Goal: Task Accomplishment & Management: Manage account settings

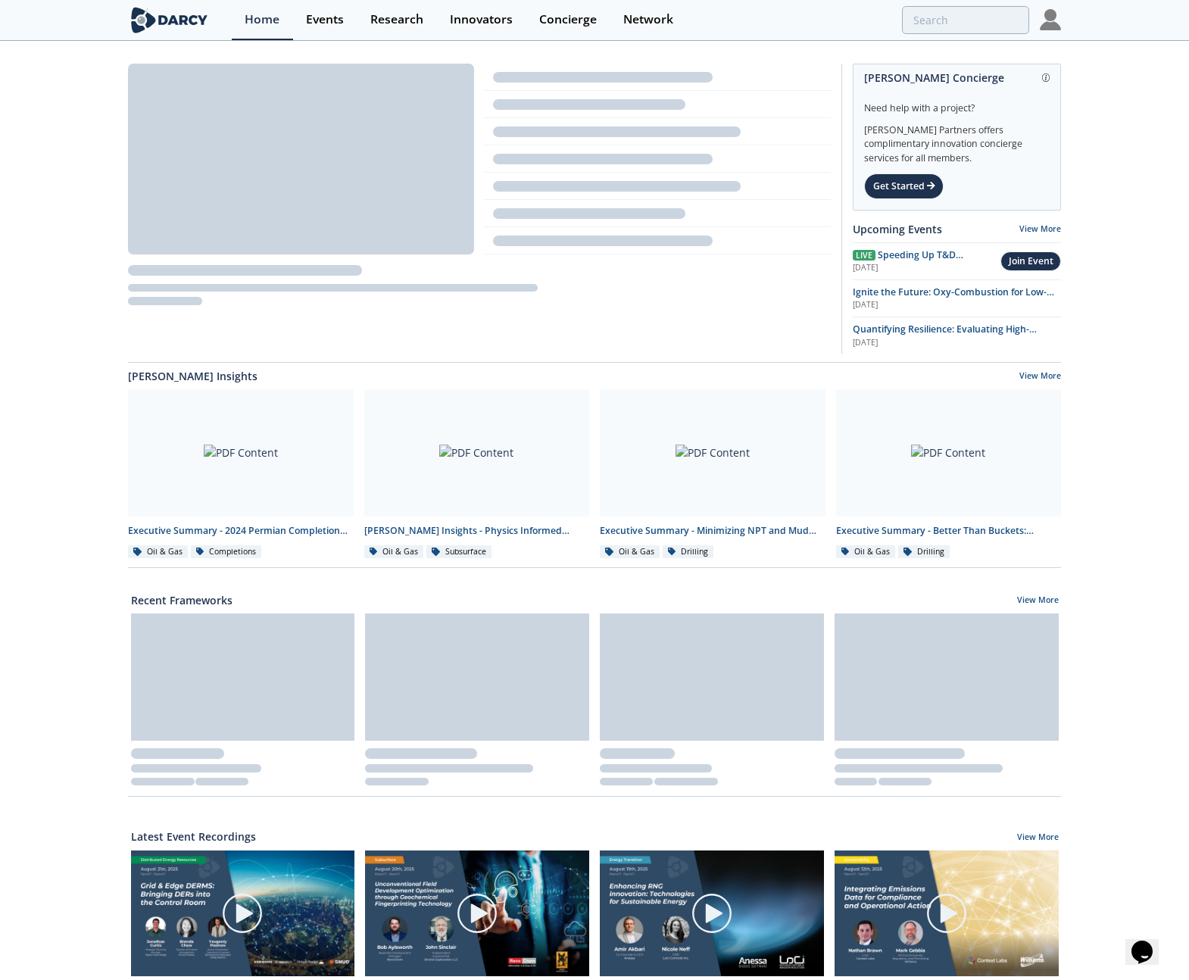
click at [1047, 21] on img at bounding box center [1050, 19] width 21 height 21
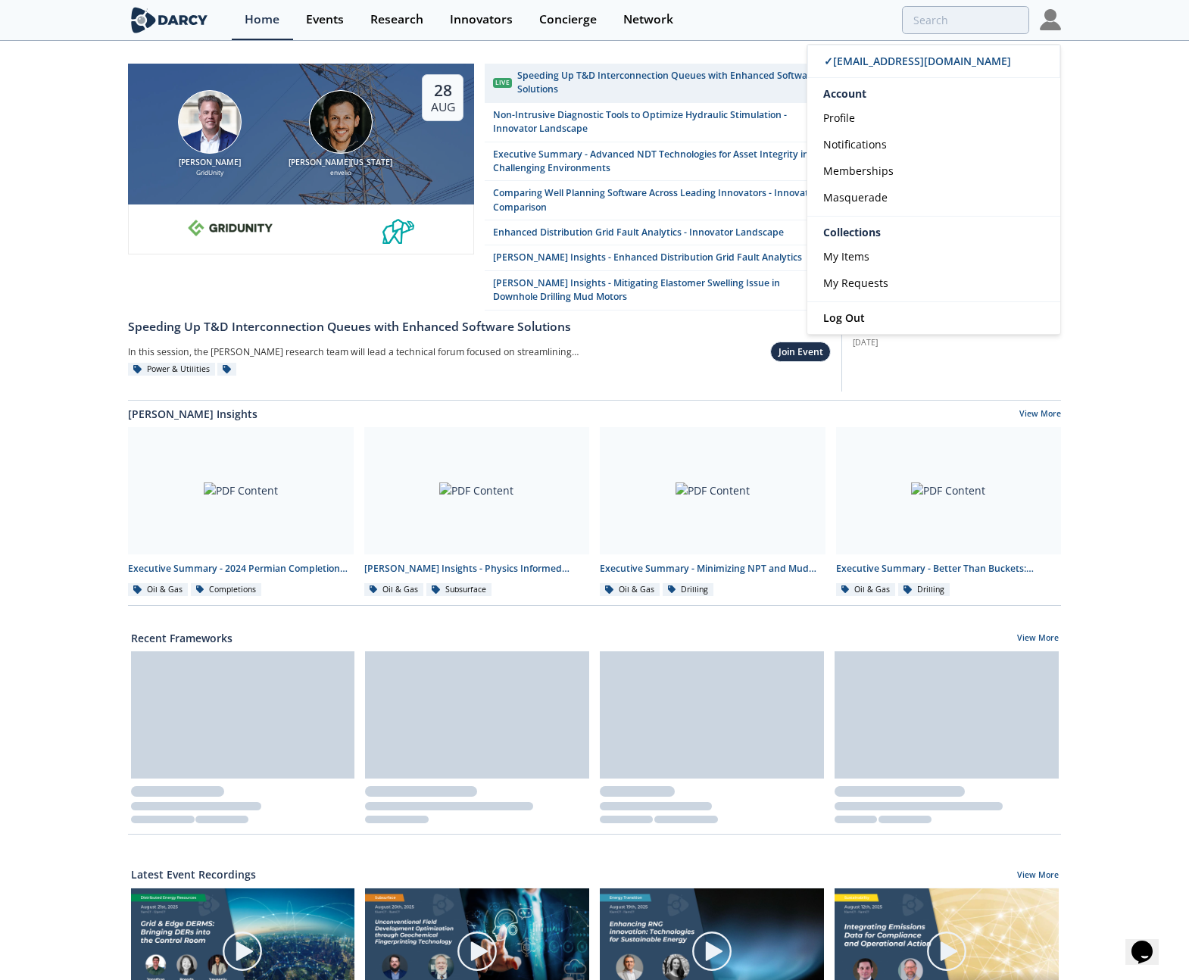
click at [1125, 108] on div "[PERSON_NAME] GridUnity [PERSON_NAME][US_STATE] envelio [DATE] Live Speeding Up…" at bounding box center [594, 701] width 1189 height 1319
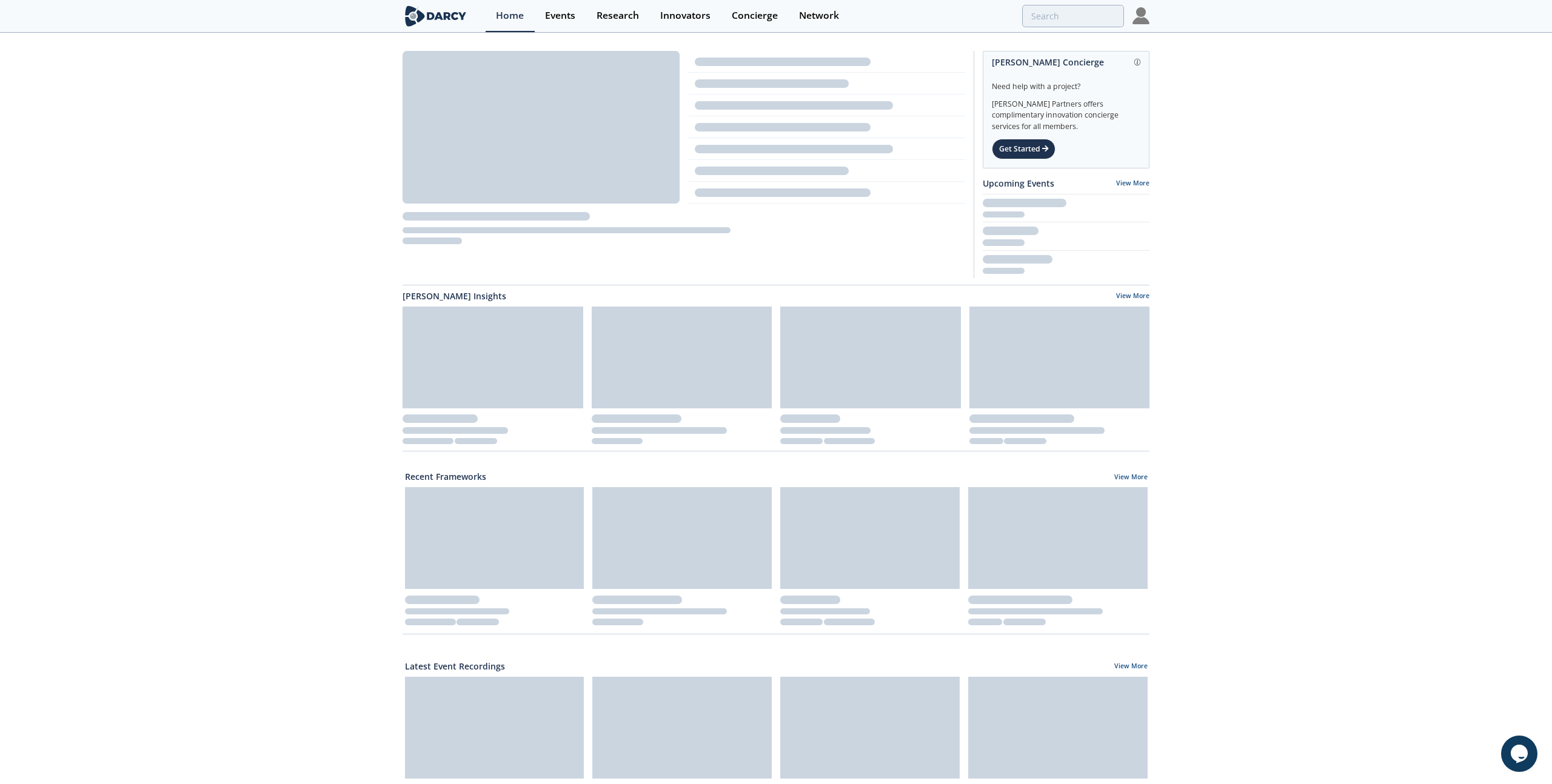
click at [1143, 22] on img at bounding box center [1141, 15] width 17 height 17
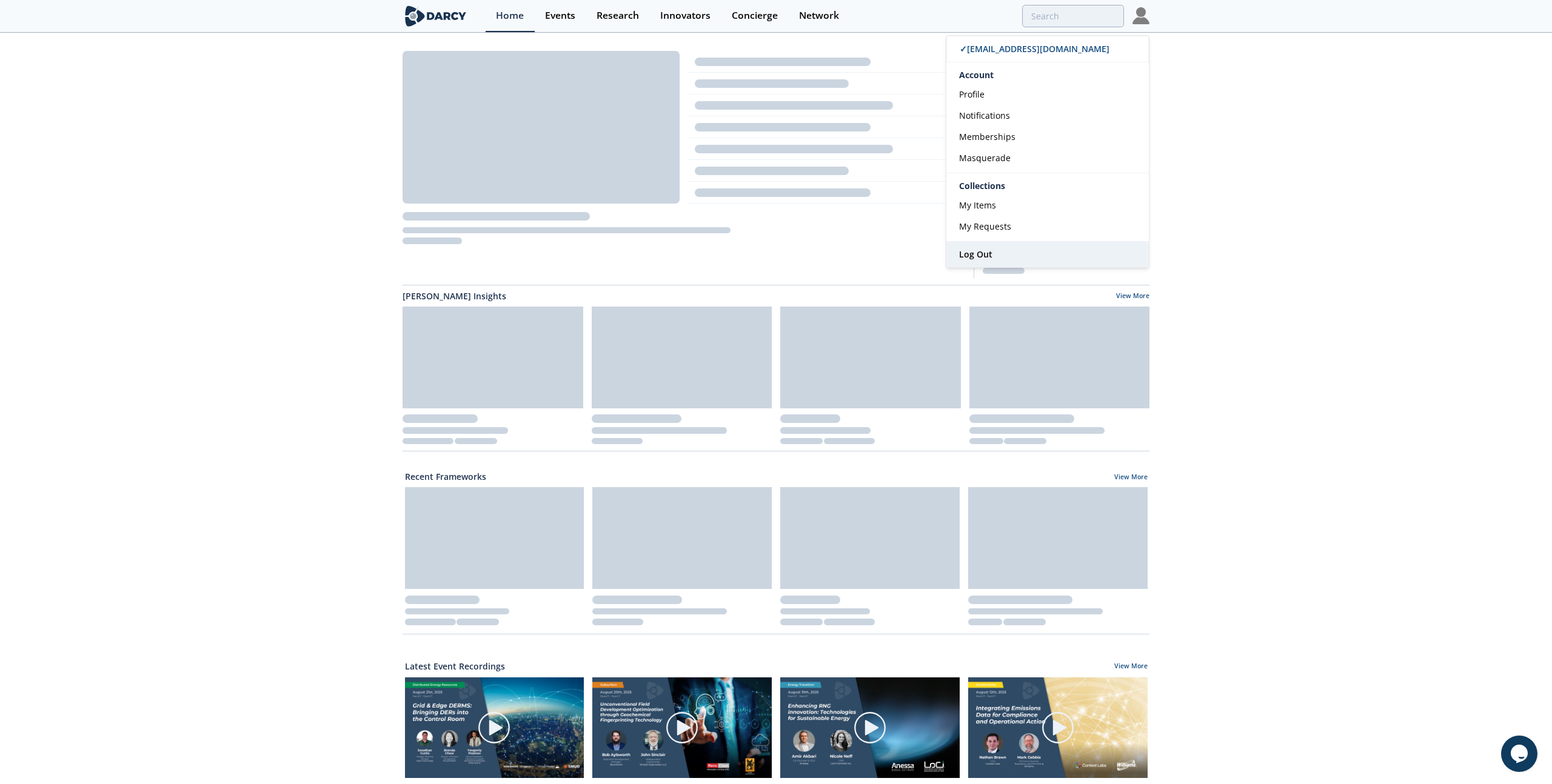
click at [972, 246] on link "Log Out" at bounding box center [1047, 254] width 203 height 26
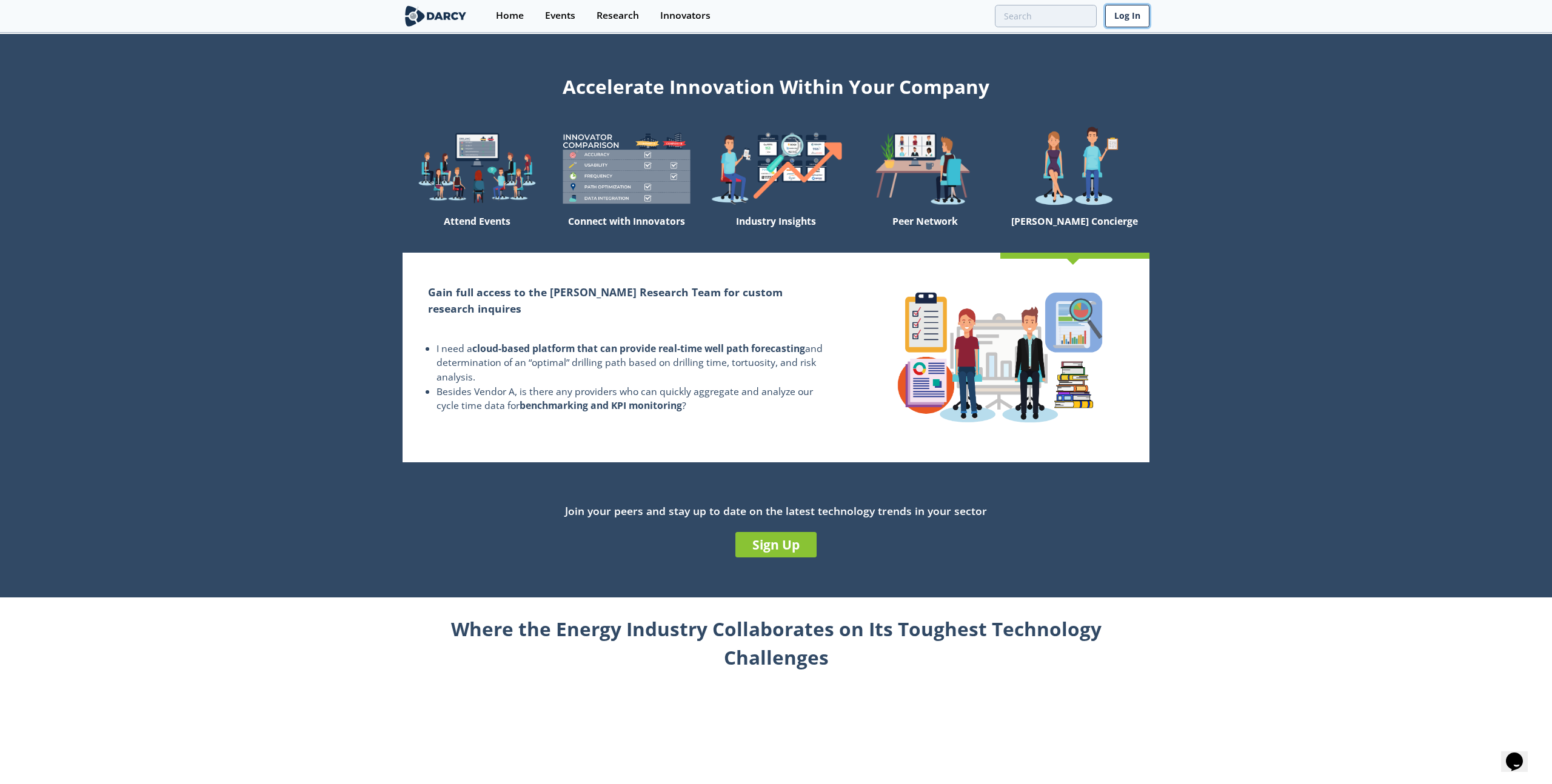
click at [1129, 18] on link "Log In" at bounding box center [1127, 16] width 44 height 22
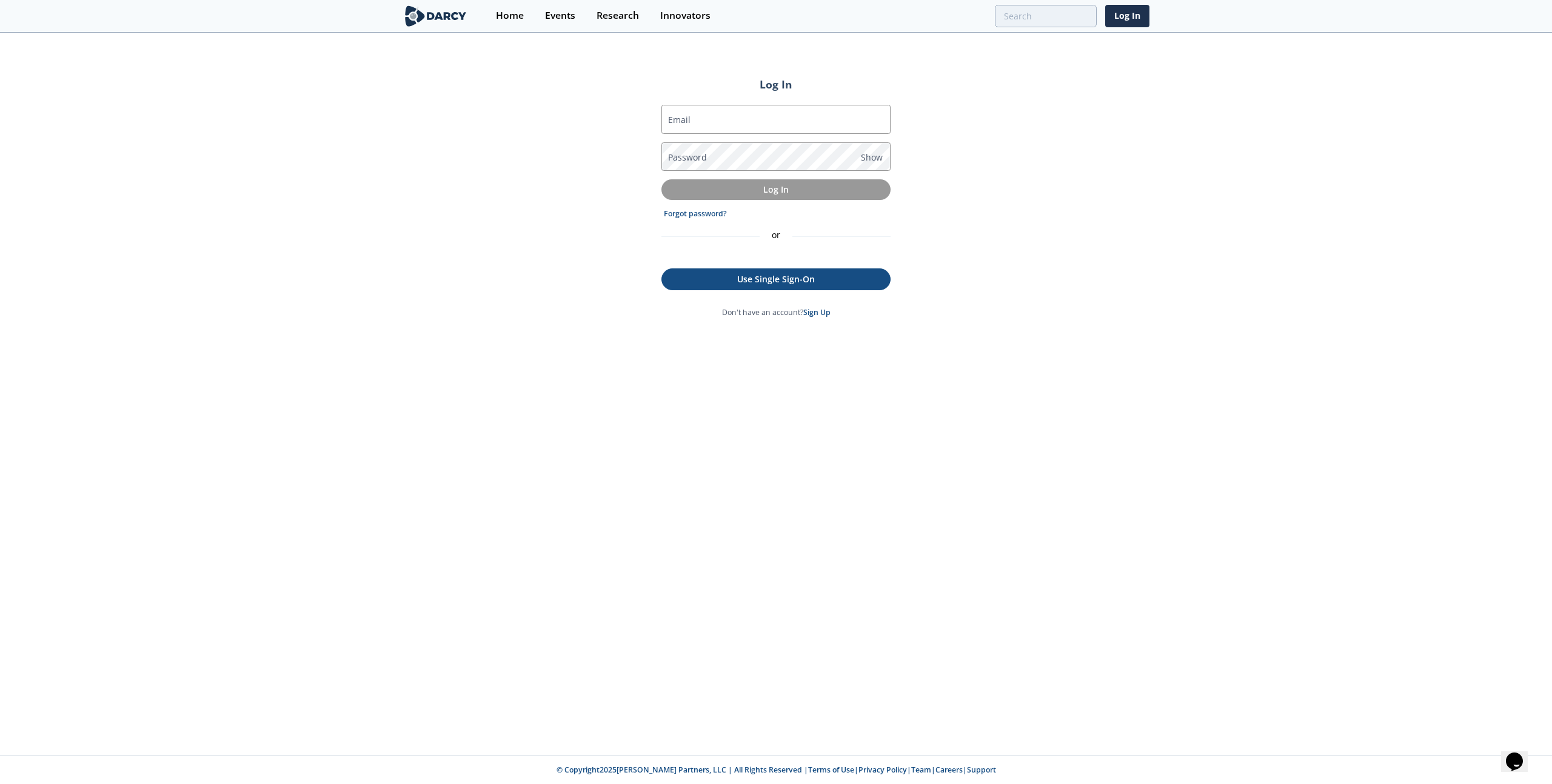
click at [723, 285] on p "Use Single Sign-On" at bounding box center [776, 279] width 211 height 13
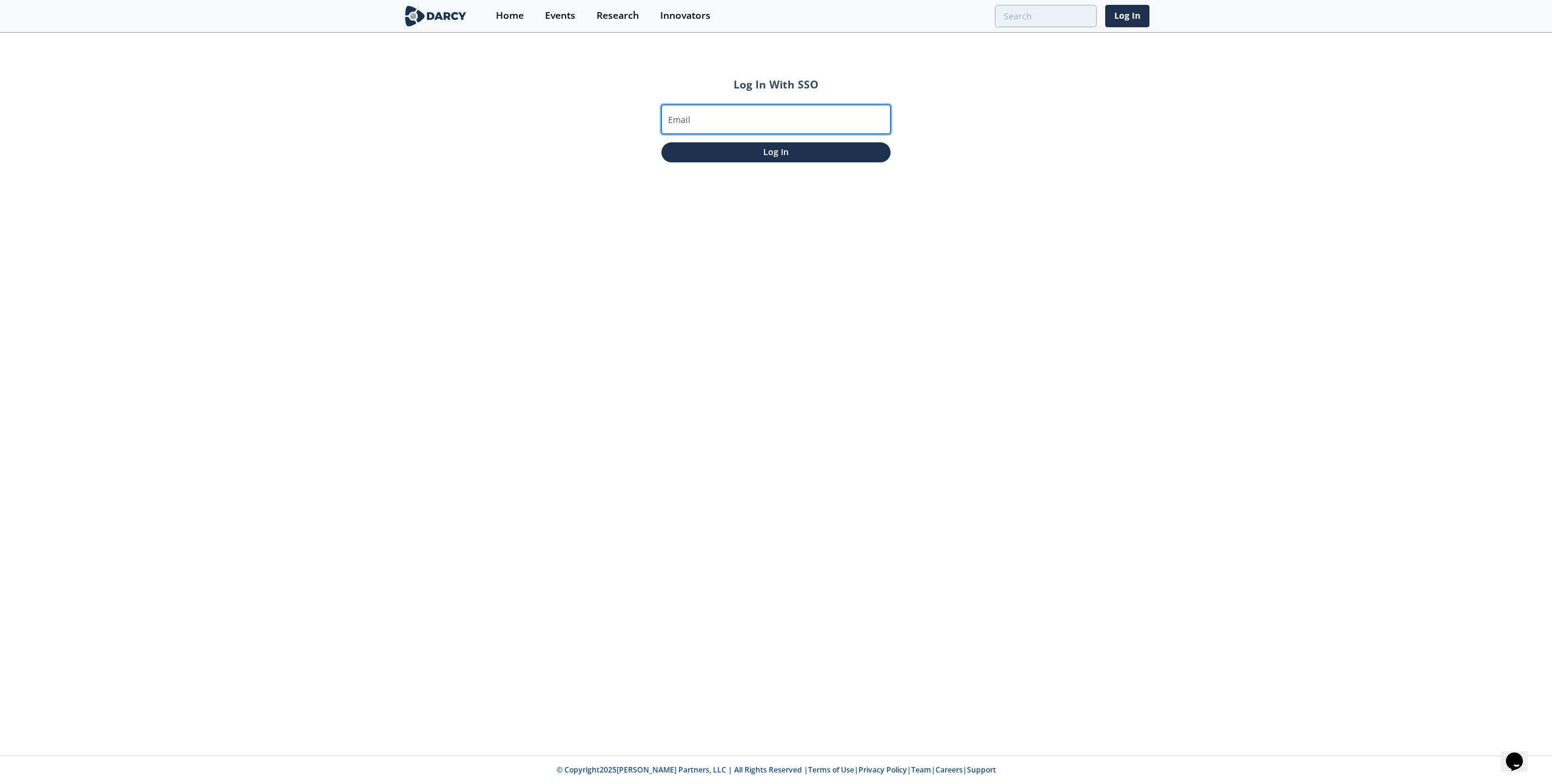
click at [741, 116] on input "Email" at bounding box center [776, 119] width 229 height 29
type input "[EMAIL_ADDRESS][DOMAIN_NAME]"
click at [770, 156] on p "Log In" at bounding box center [776, 152] width 212 height 13
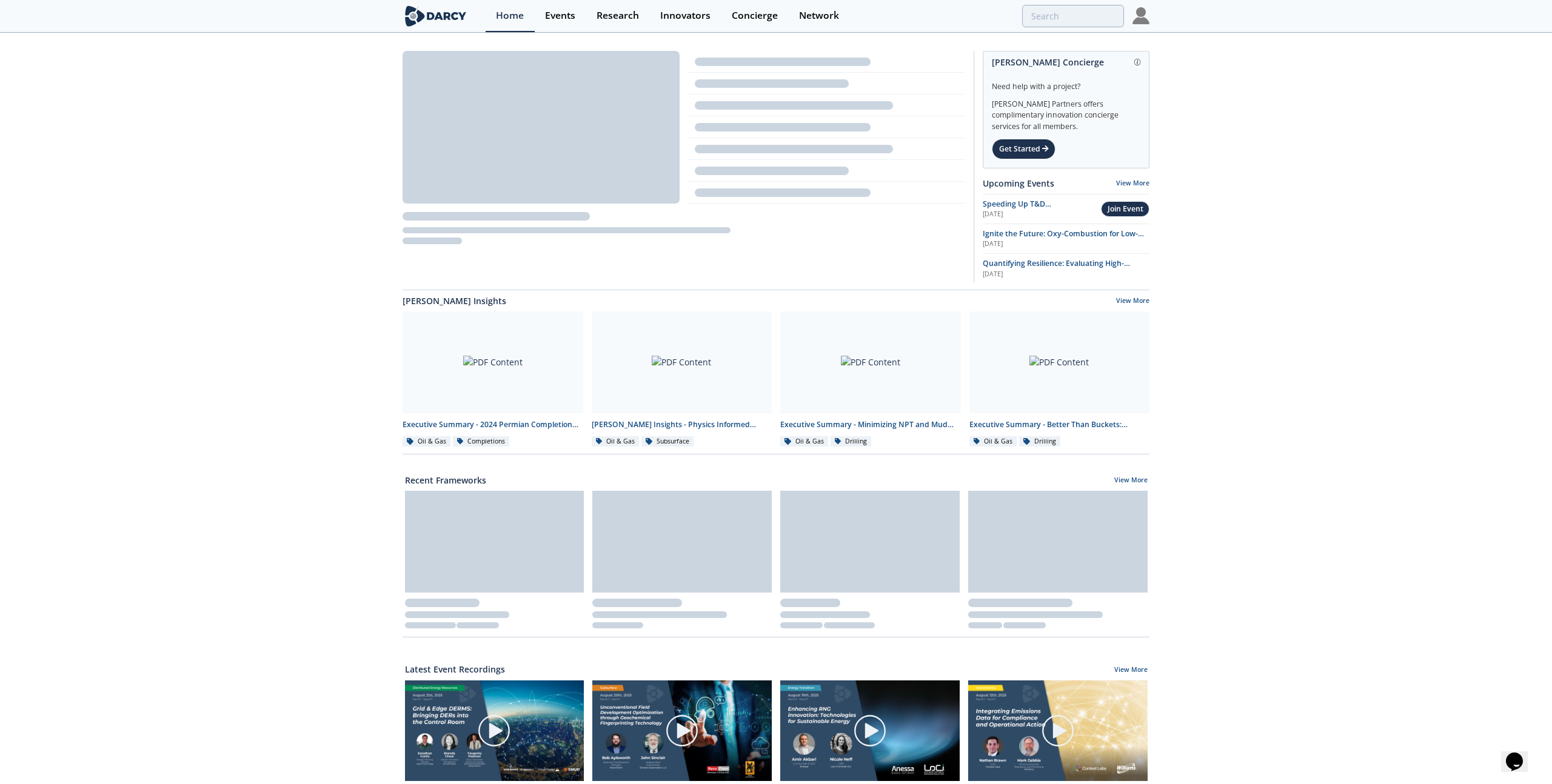
click at [1135, 16] on img at bounding box center [1141, 15] width 17 height 17
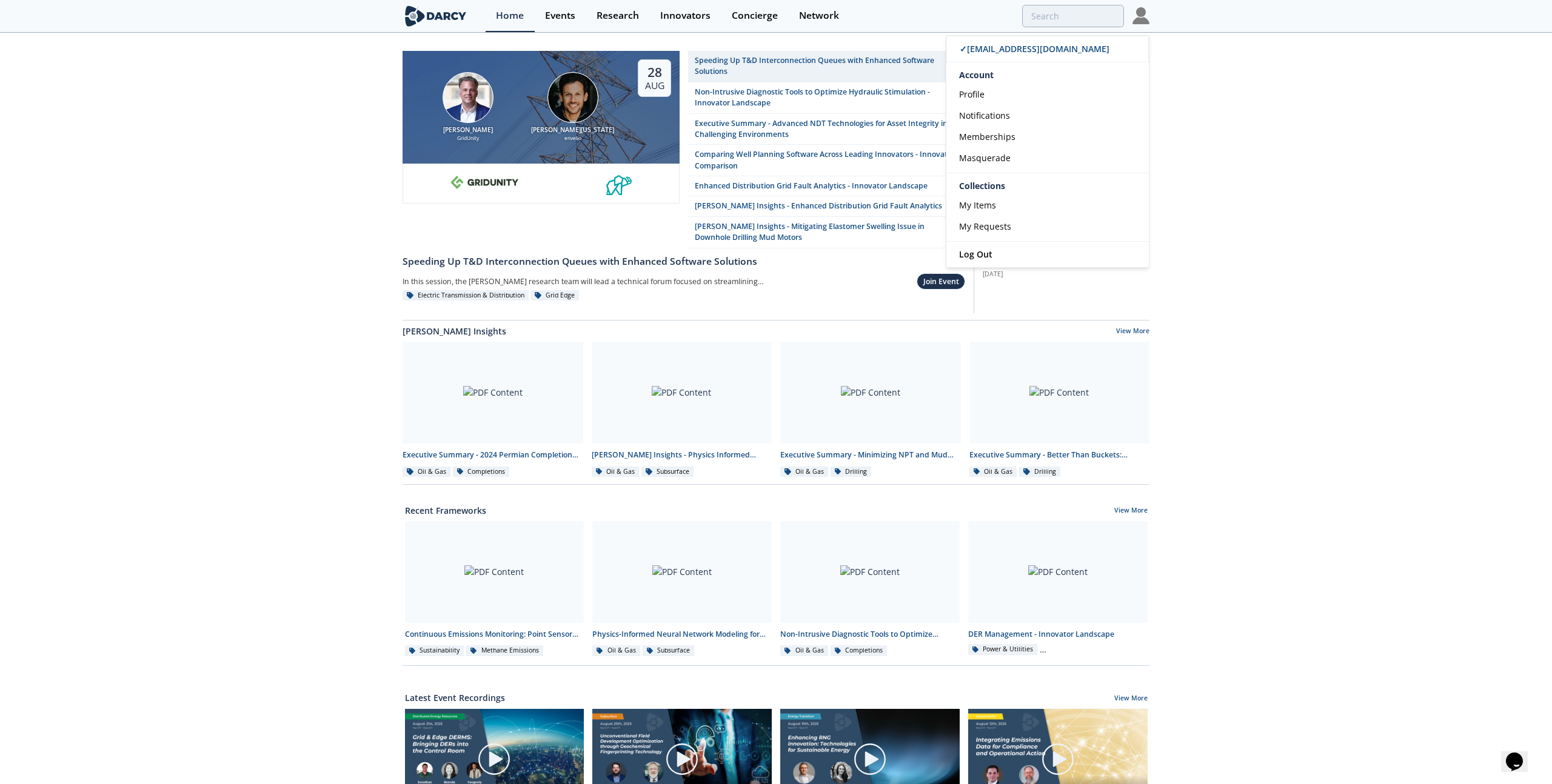
click at [1278, 60] on div "Brian Fitzsimons GridUnity Luigi Montana envelio 28 Aug Speeding Up T&D Interco…" at bounding box center [776, 560] width 1552 height 1054
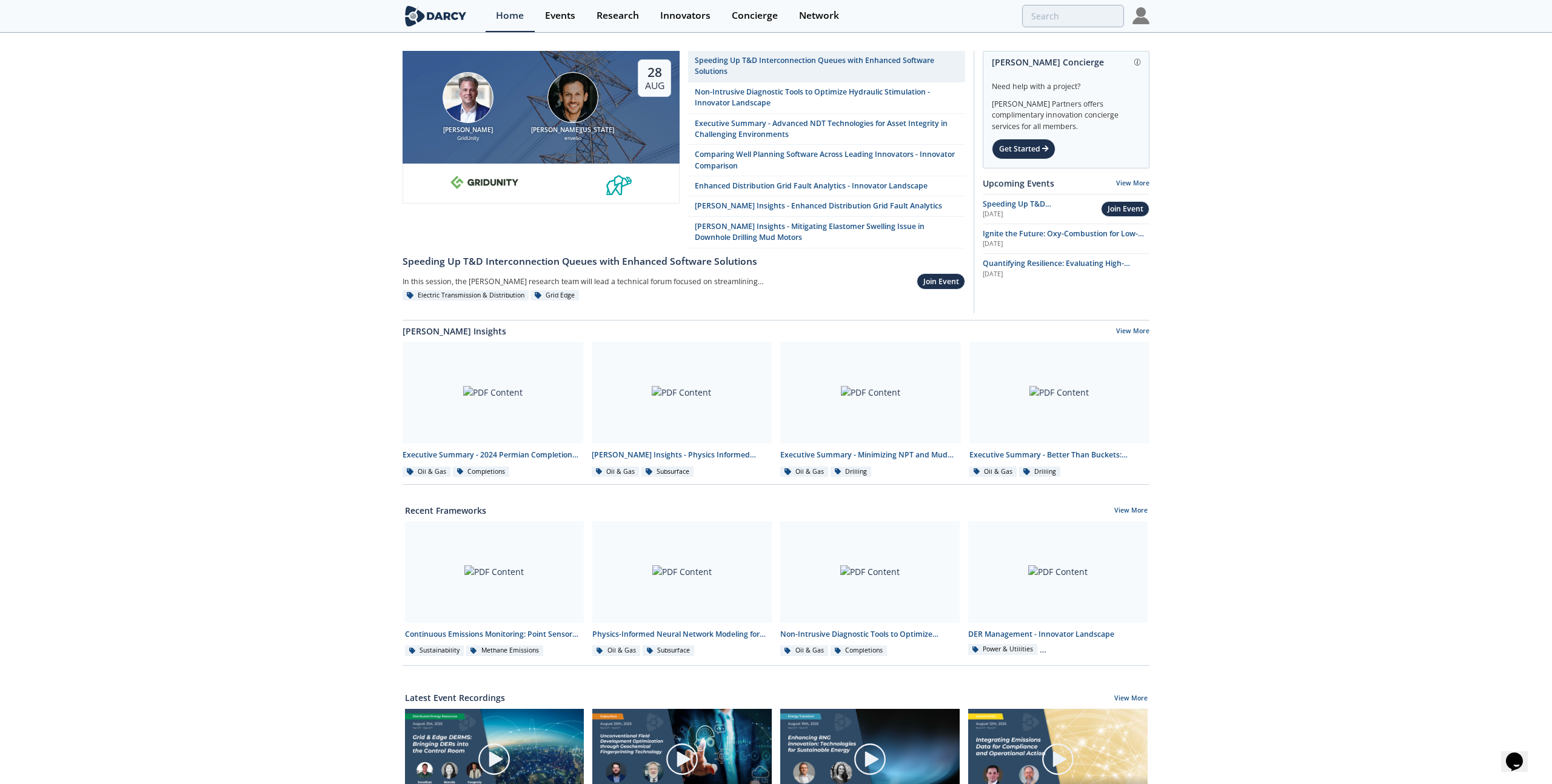
click at [1142, 16] on img at bounding box center [1141, 15] width 17 height 17
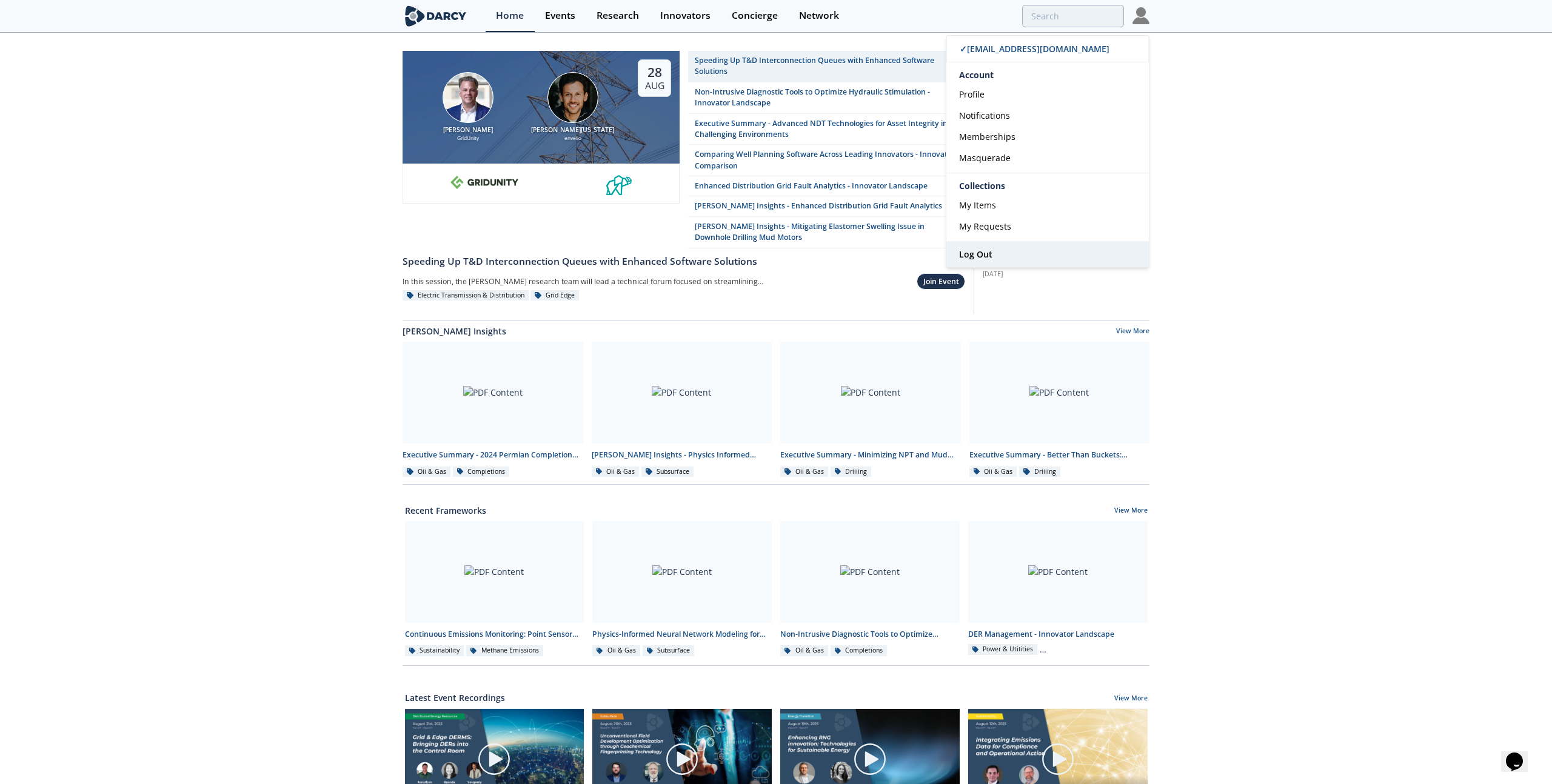
click at [1017, 258] on link "Log Out" at bounding box center [1047, 254] width 203 height 26
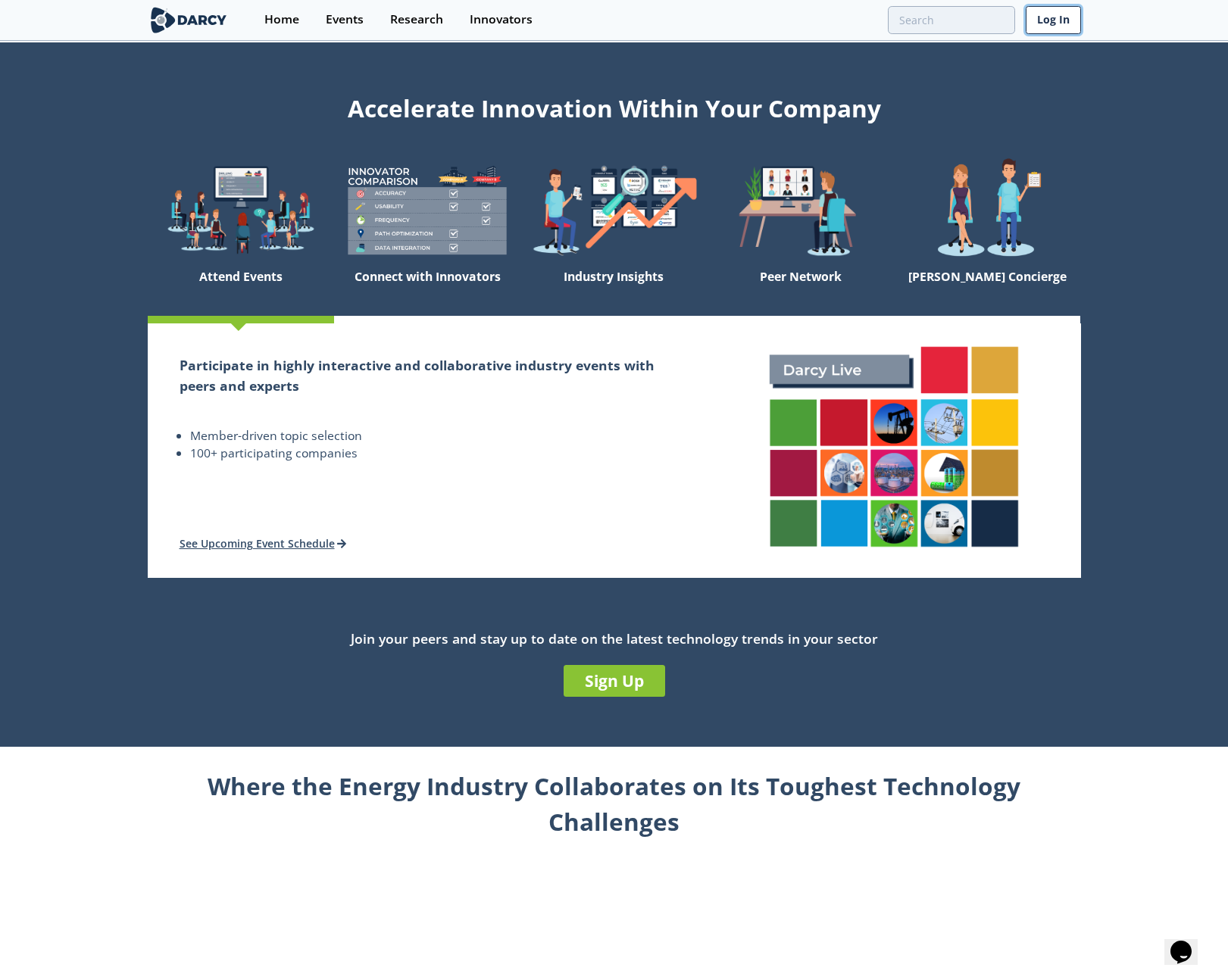
click at [1034, 22] on link "Log In" at bounding box center [1052, 20] width 55 height 28
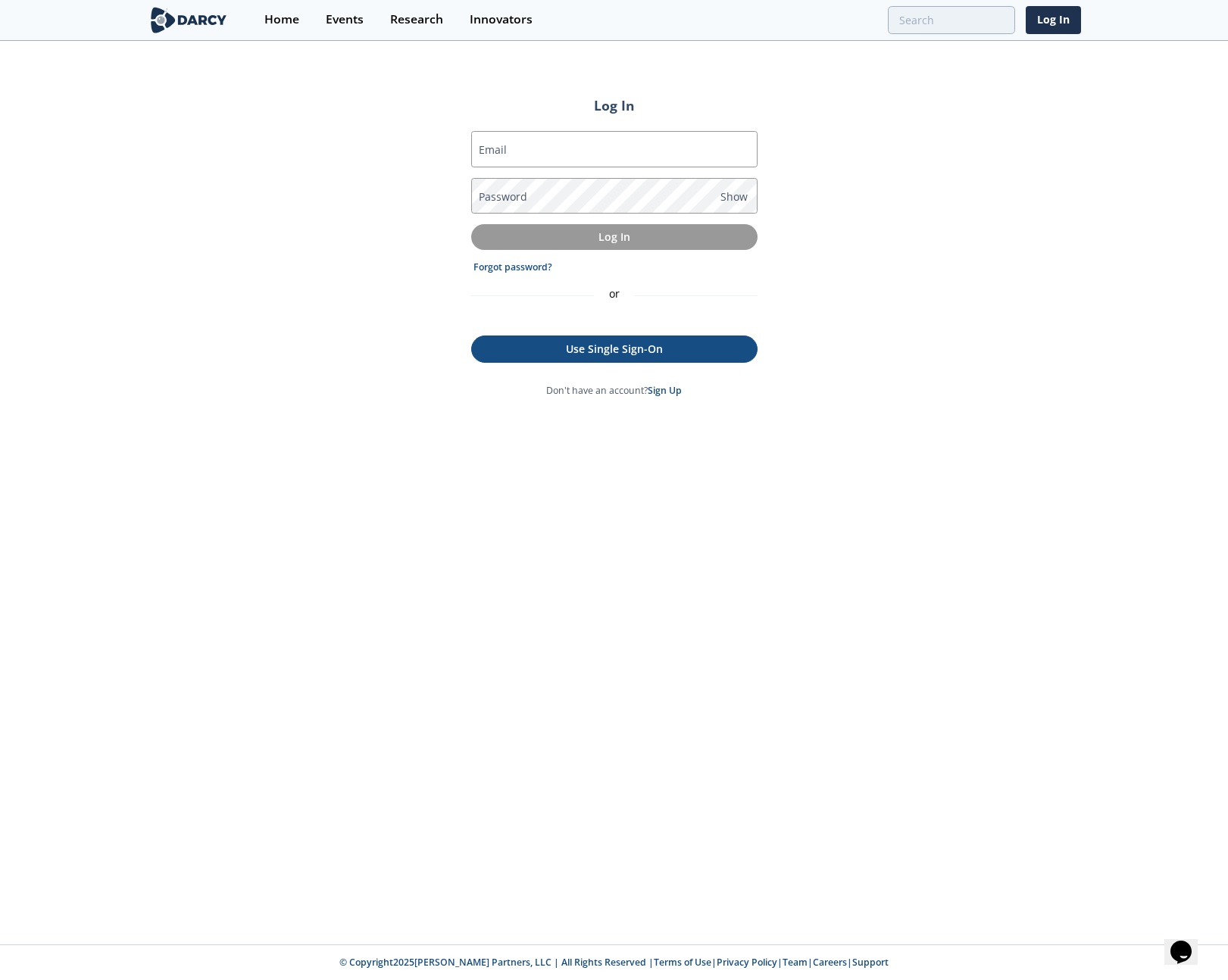
click at [680, 341] on p "Use Single Sign-On" at bounding box center [614, 349] width 264 height 16
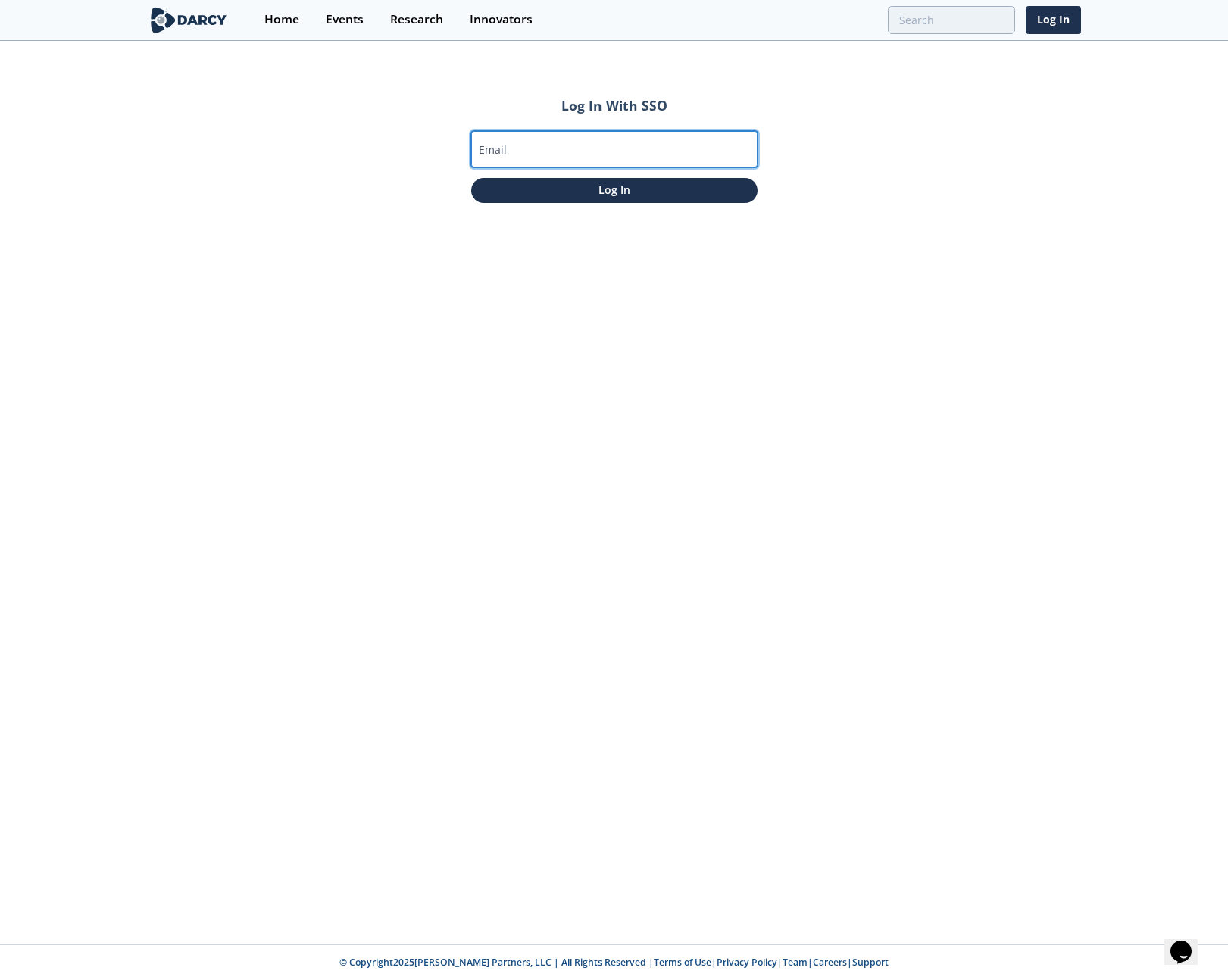
click at [600, 142] on input "Email" at bounding box center [614, 149] width 286 height 36
type input "jordan@darcypartners.com"
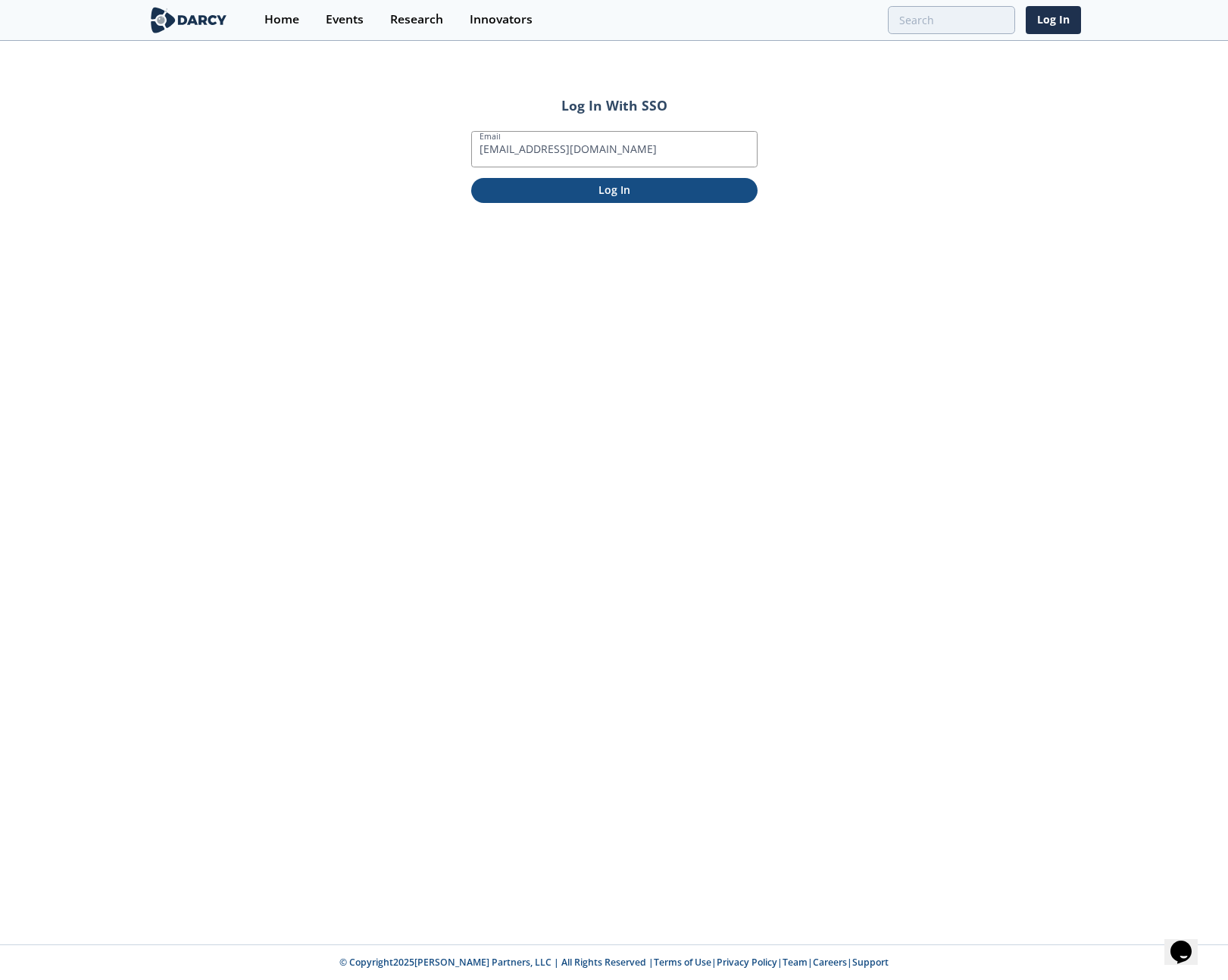
click at [618, 198] on button "Log In" at bounding box center [614, 190] width 286 height 25
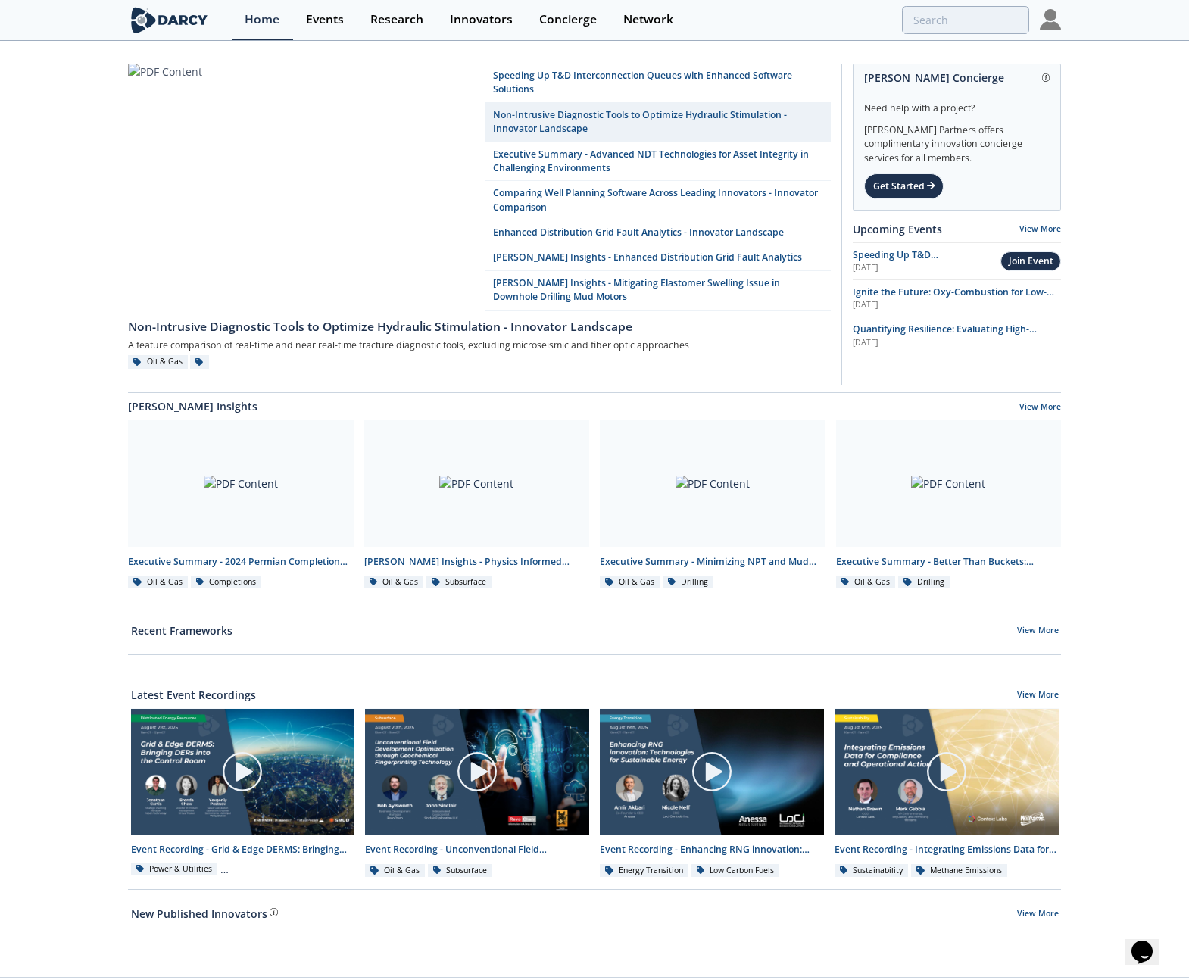
click at [1056, 15] on img at bounding box center [1050, 19] width 21 height 21
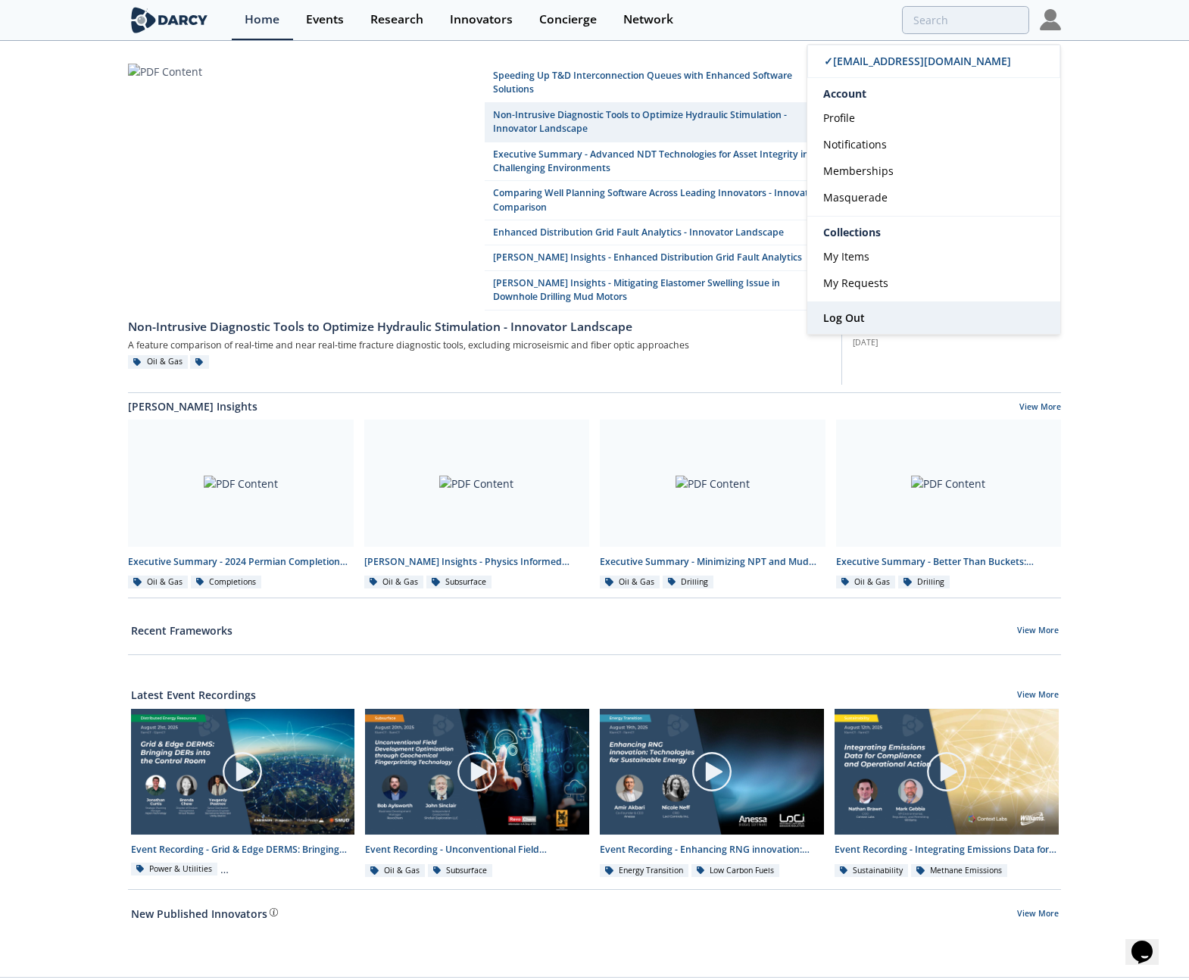
click at [897, 317] on link "Log Out" at bounding box center [933, 318] width 253 height 32
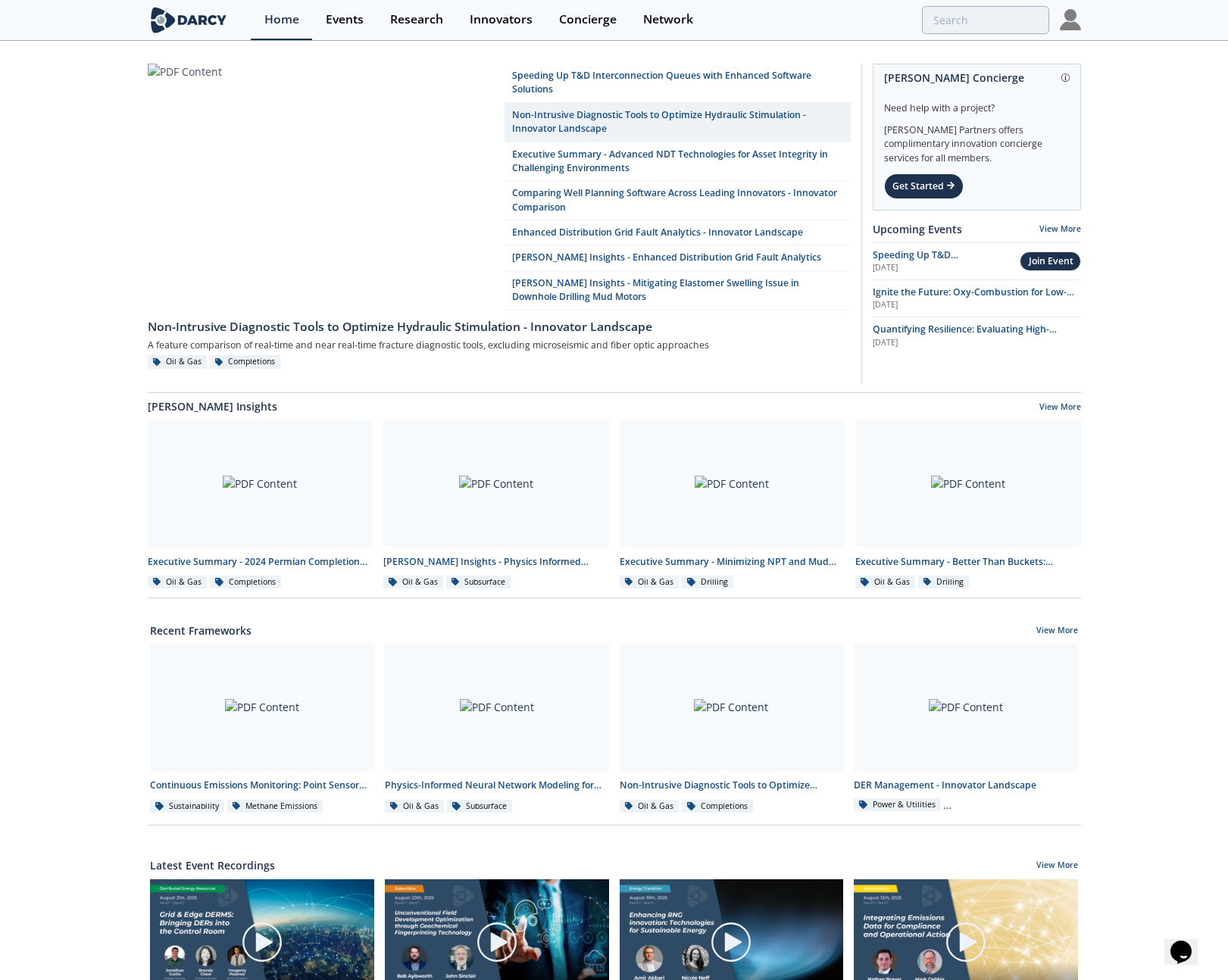
click at [1152, 129] on div "Speeding Up T&D Interconnection Queues with Enhanced Software Solutions Non-Int…" at bounding box center [614, 697] width 1228 height 1310
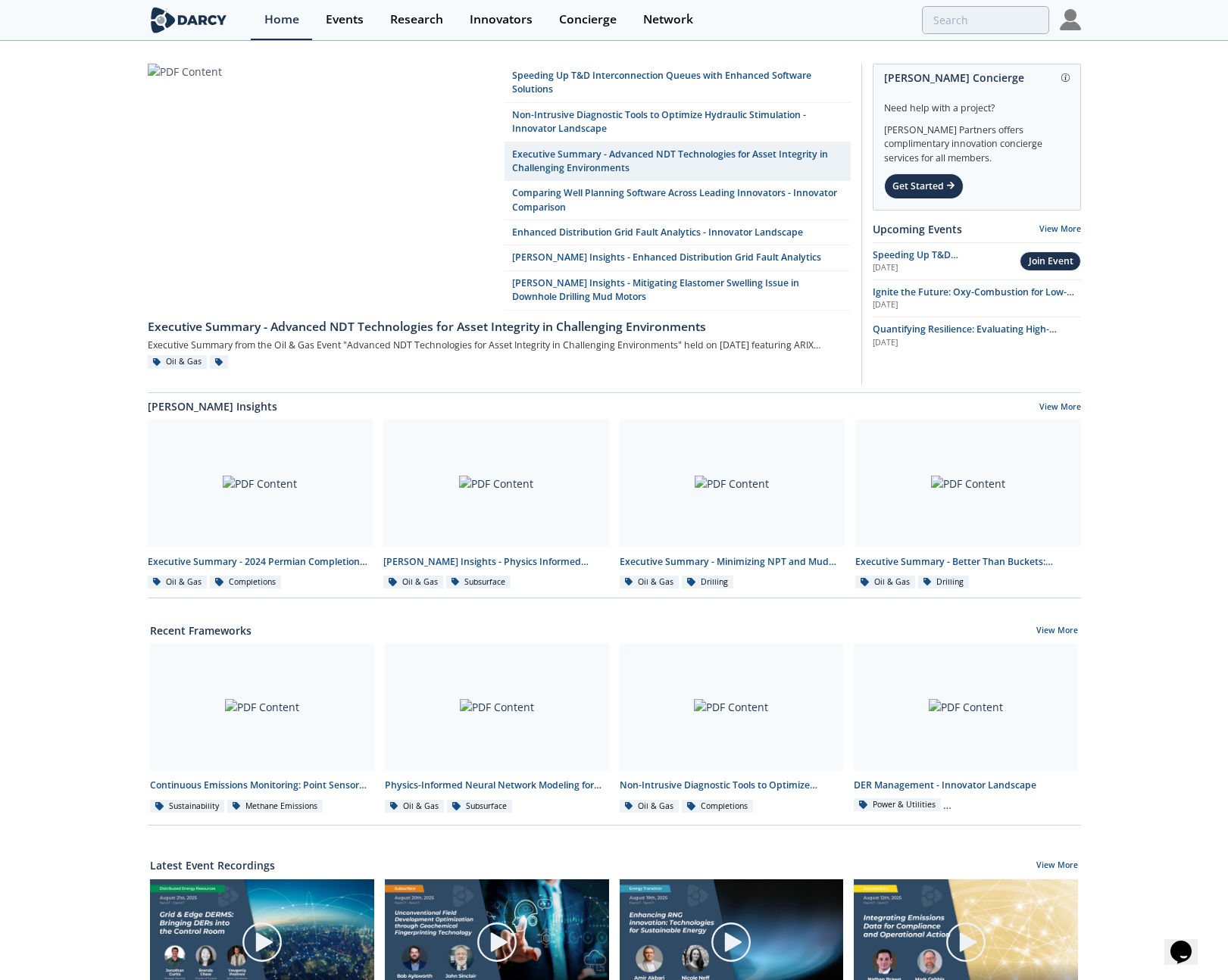
click at [1156, 270] on div "Speeding Up T&D Interconnection Queues with Enhanced Software Solutions Non-Int…" at bounding box center [614, 697] width 1228 height 1310
click at [1155, 143] on div "Speeding Up T&D Interconnection Queues with Enhanced Software Solutions Non-Int…" at bounding box center [614, 697] width 1228 height 1310
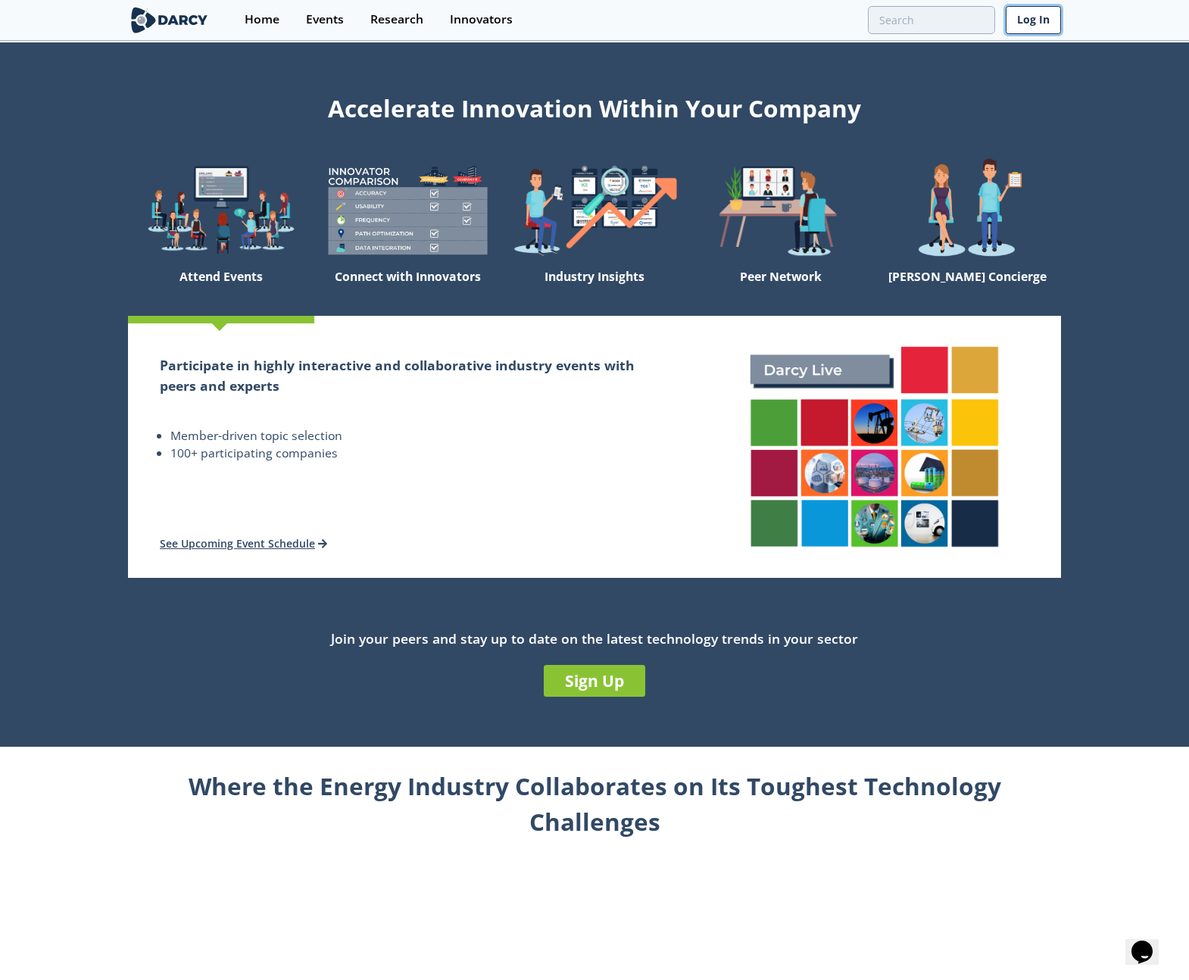
click at [1026, 17] on link "Log In" at bounding box center [1033, 20] width 55 height 28
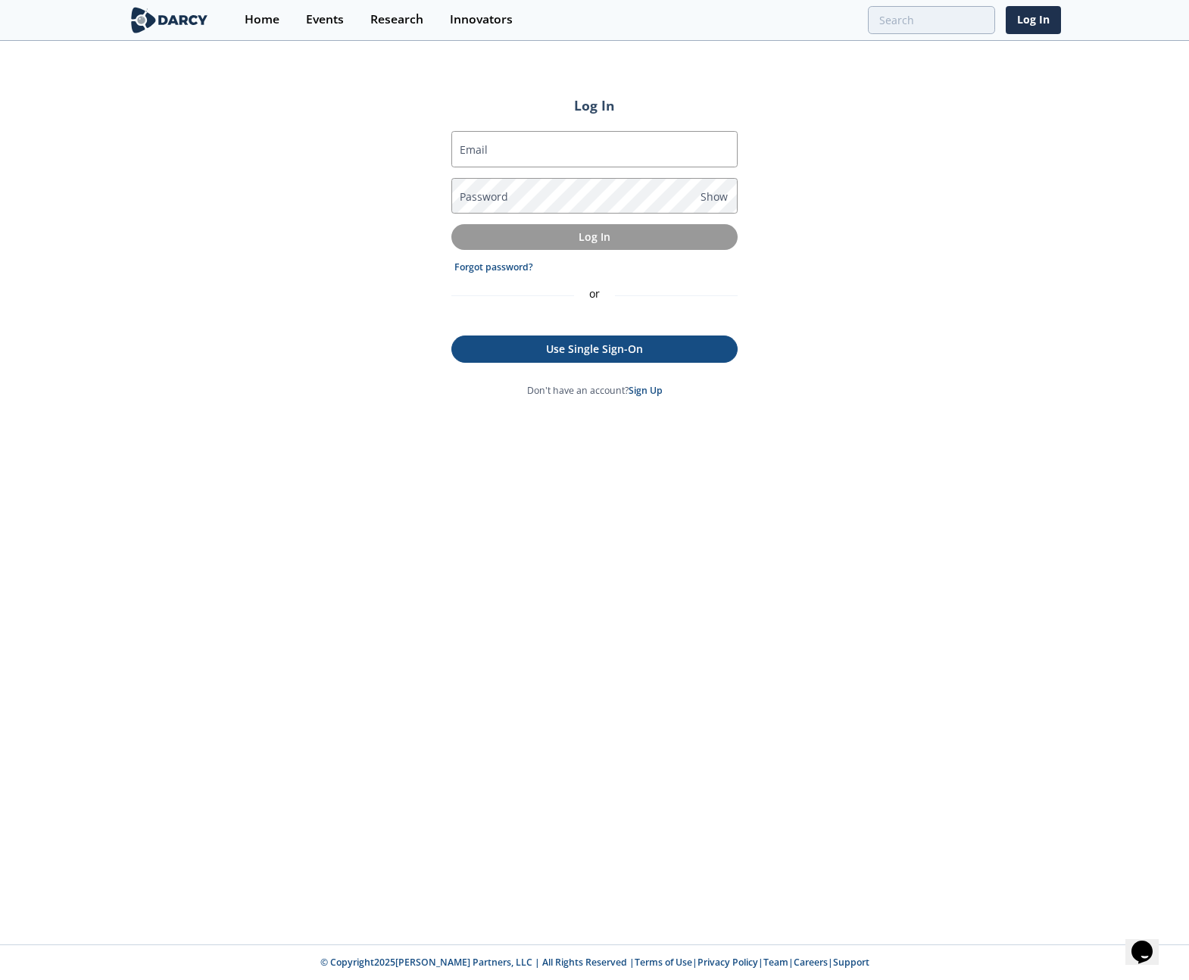
click at [666, 356] on link "Use Single Sign-On" at bounding box center [594, 348] width 286 height 27
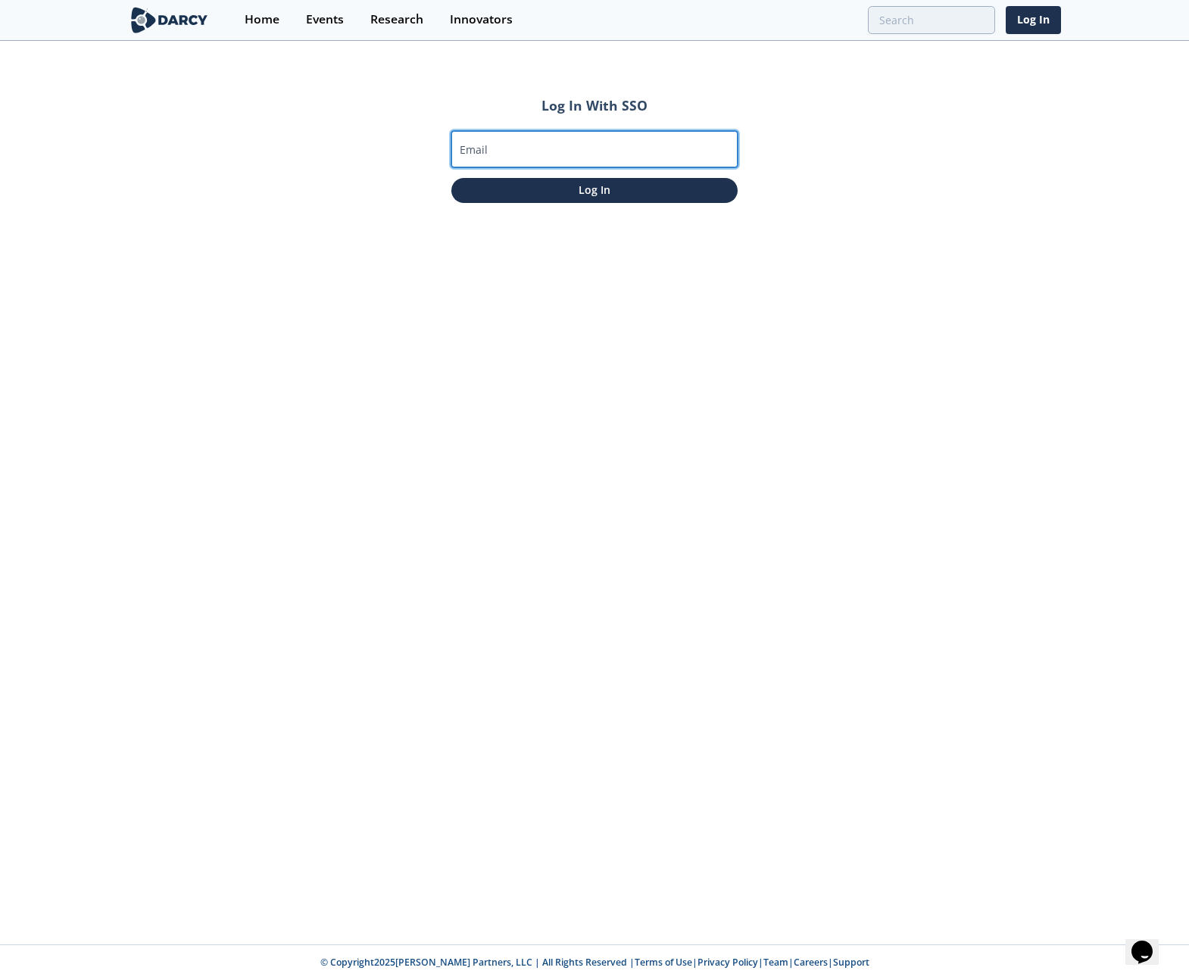
click at [618, 151] on input "Email" at bounding box center [594, 149] width 286 height 36
type input "jordan@darcypartners.com"
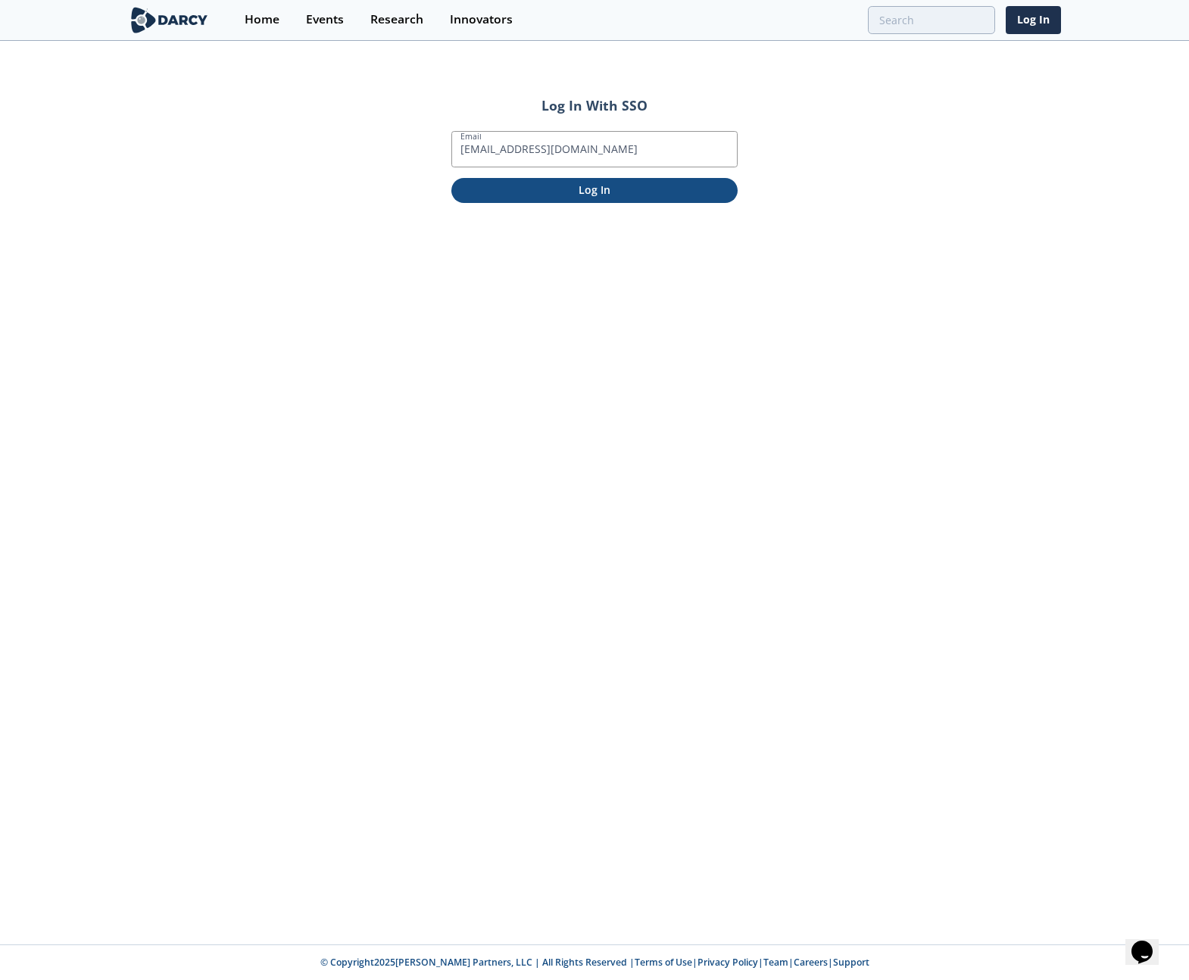
click at [586, 186] on p "Log In" at bounding box center [594, 190] width 265 height 16
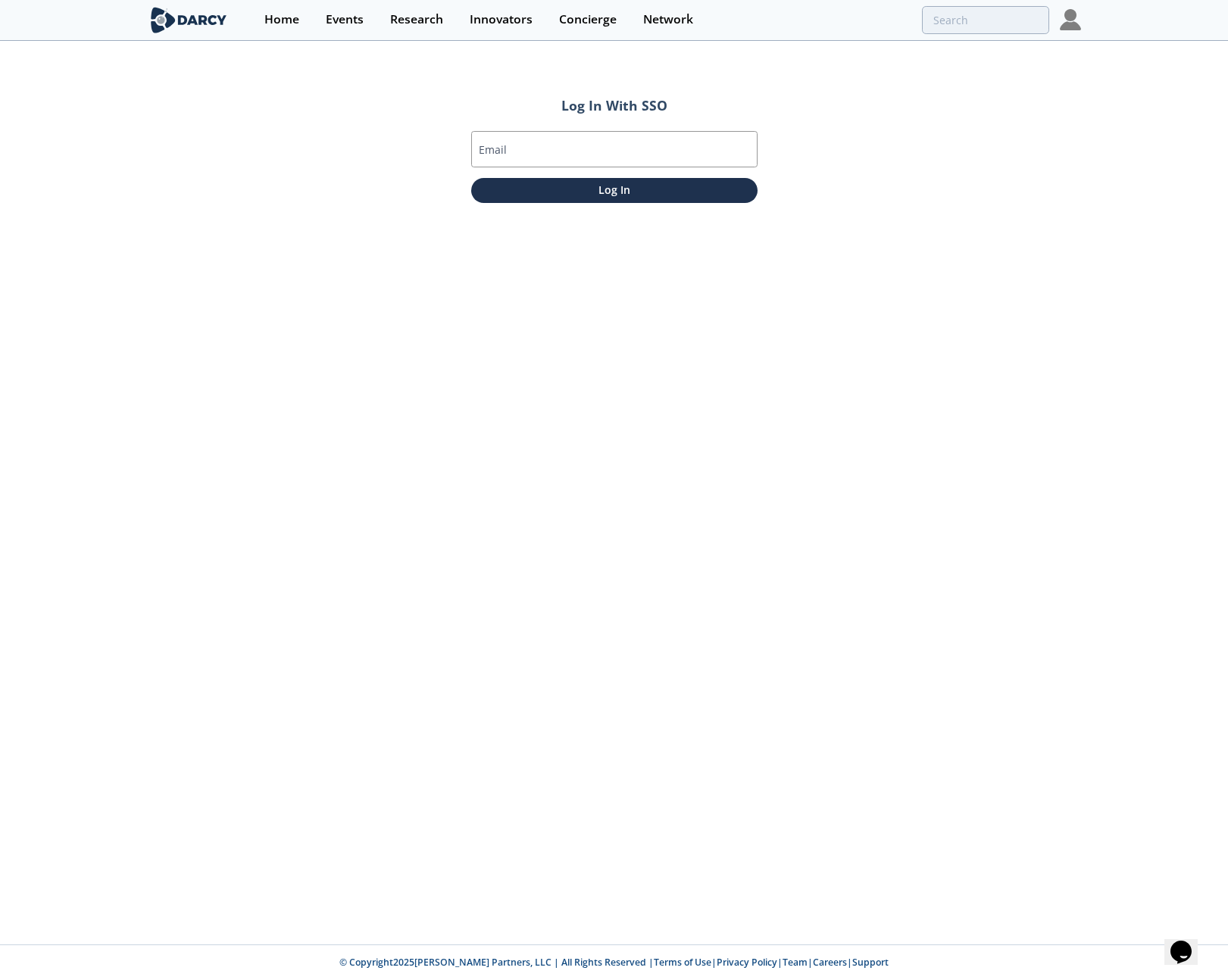
click at [1122, 355] on div "Log In With SSO Email Log In" at bounding box center [614, 493] width 1228 height 902
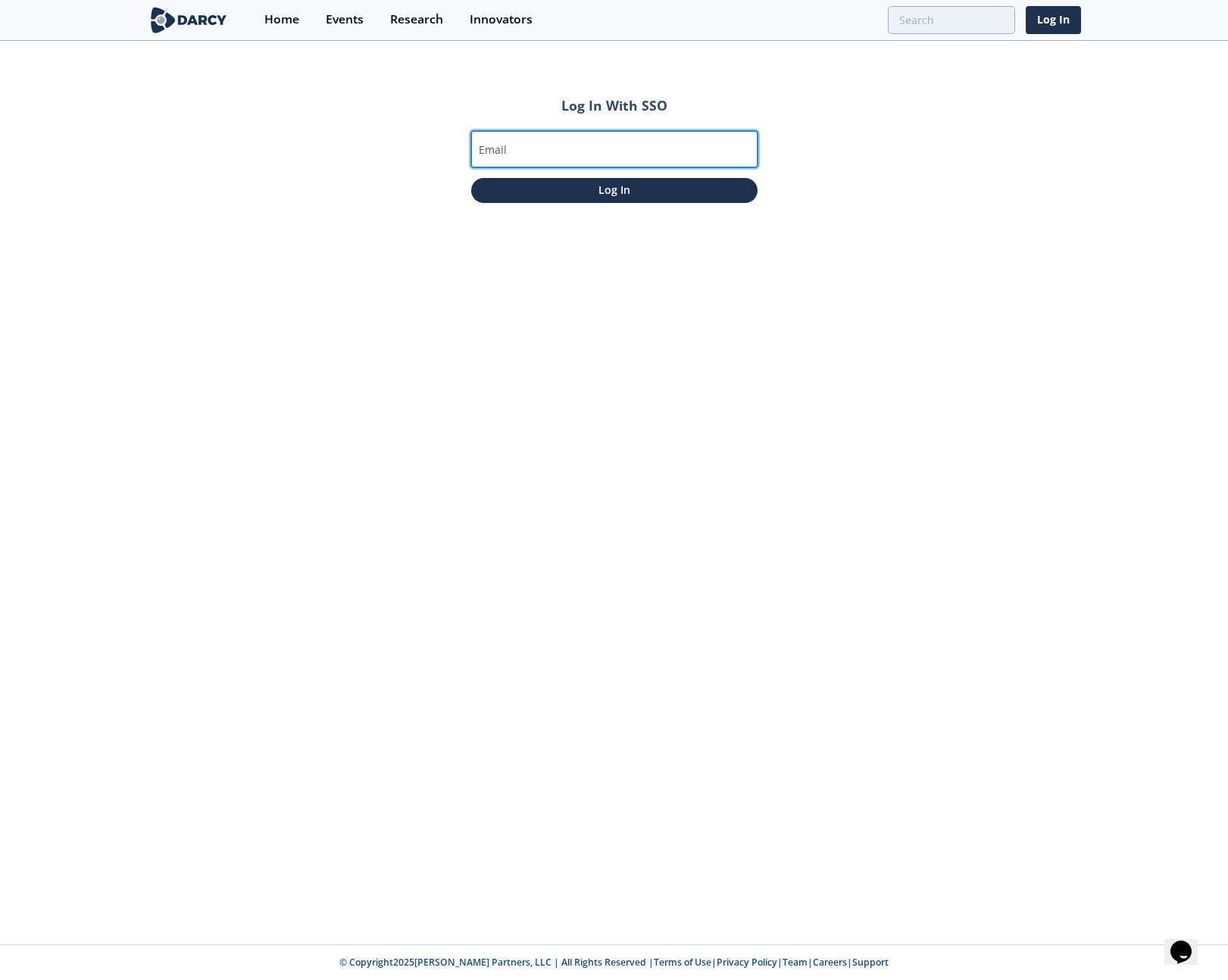
click at [645, 150] on input "Email" at bounding box center [614, 149] width 286 height 36
type input "[EMAIL_ADDRESS][DOMAIN_NAME]"
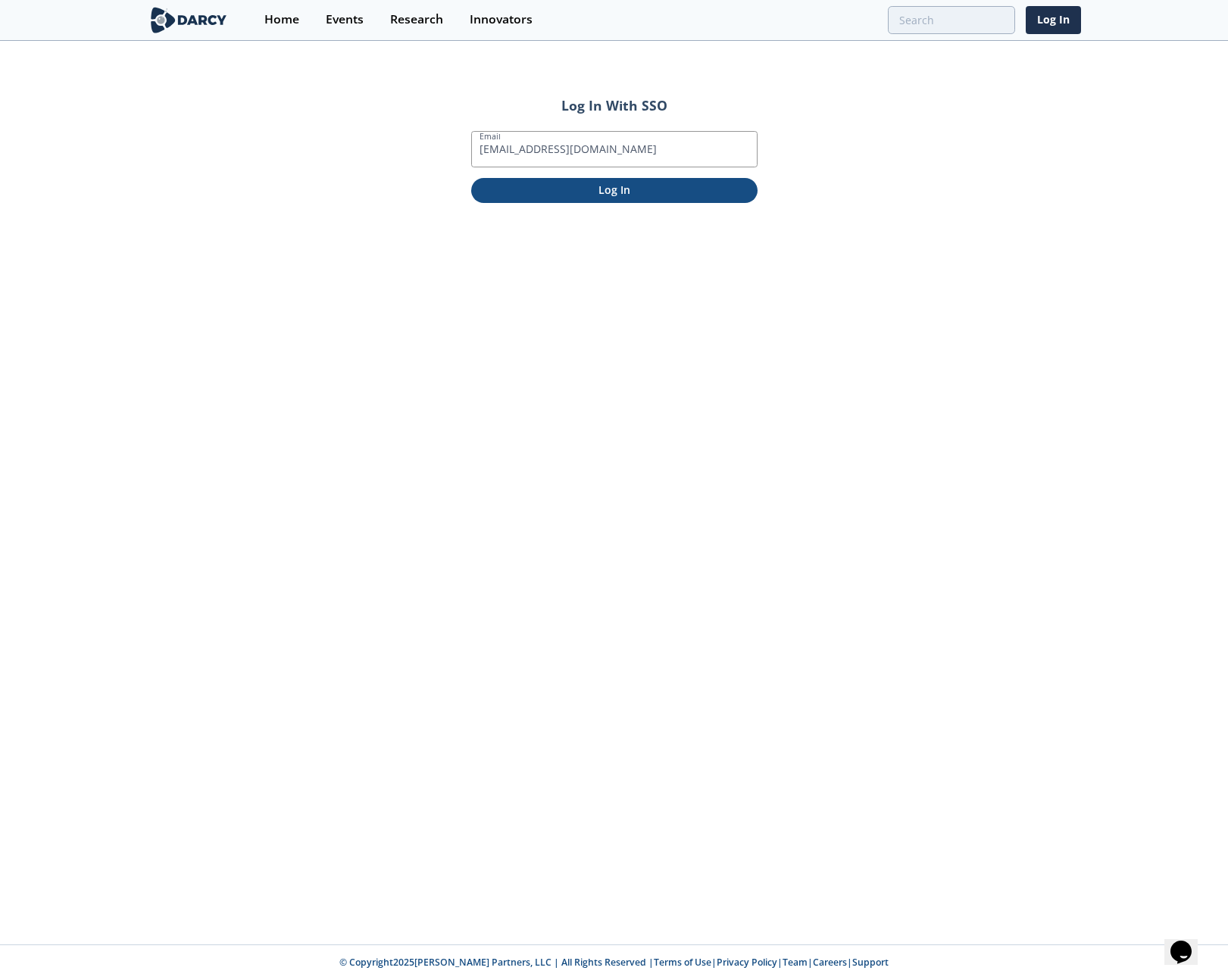
click at [622, 189] on p "Log In" at bounding box center [614, 190] width 265 height 16
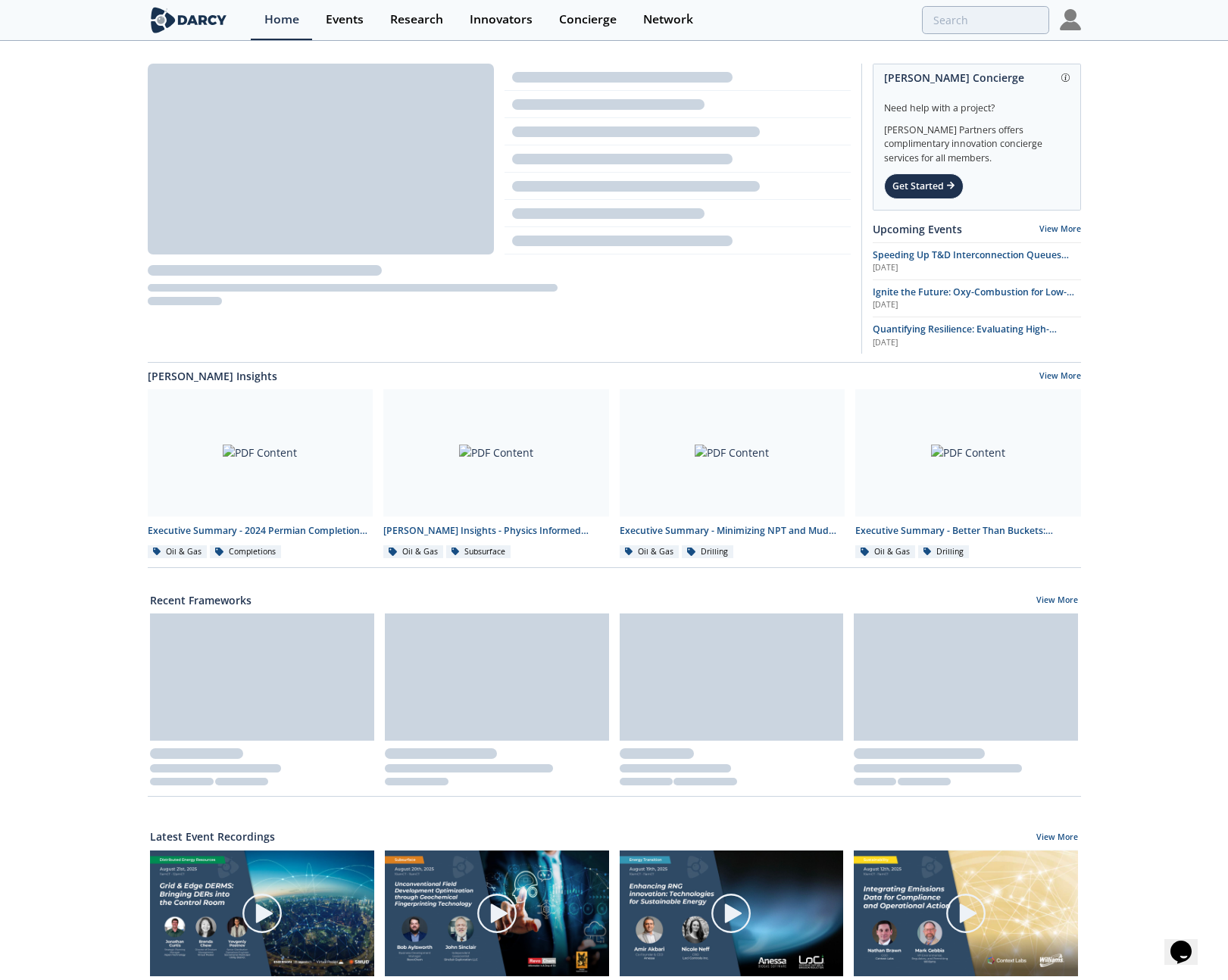
click at [1065, 20] on img at bounding box center [1069, 19] width 21 height 21
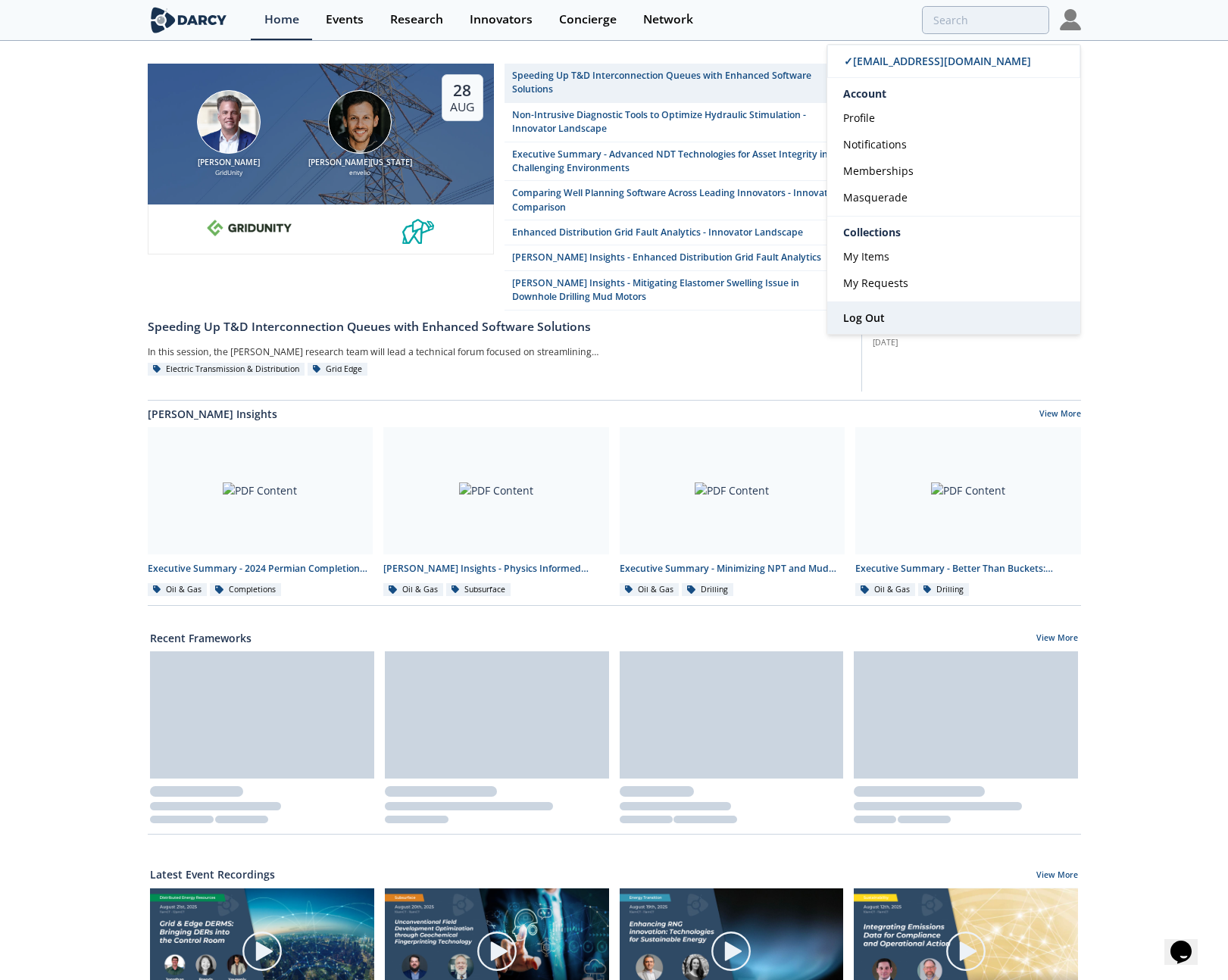
click at [863, 309] on link "Log Out" at bounding box center [953, 318] width 253 height 32
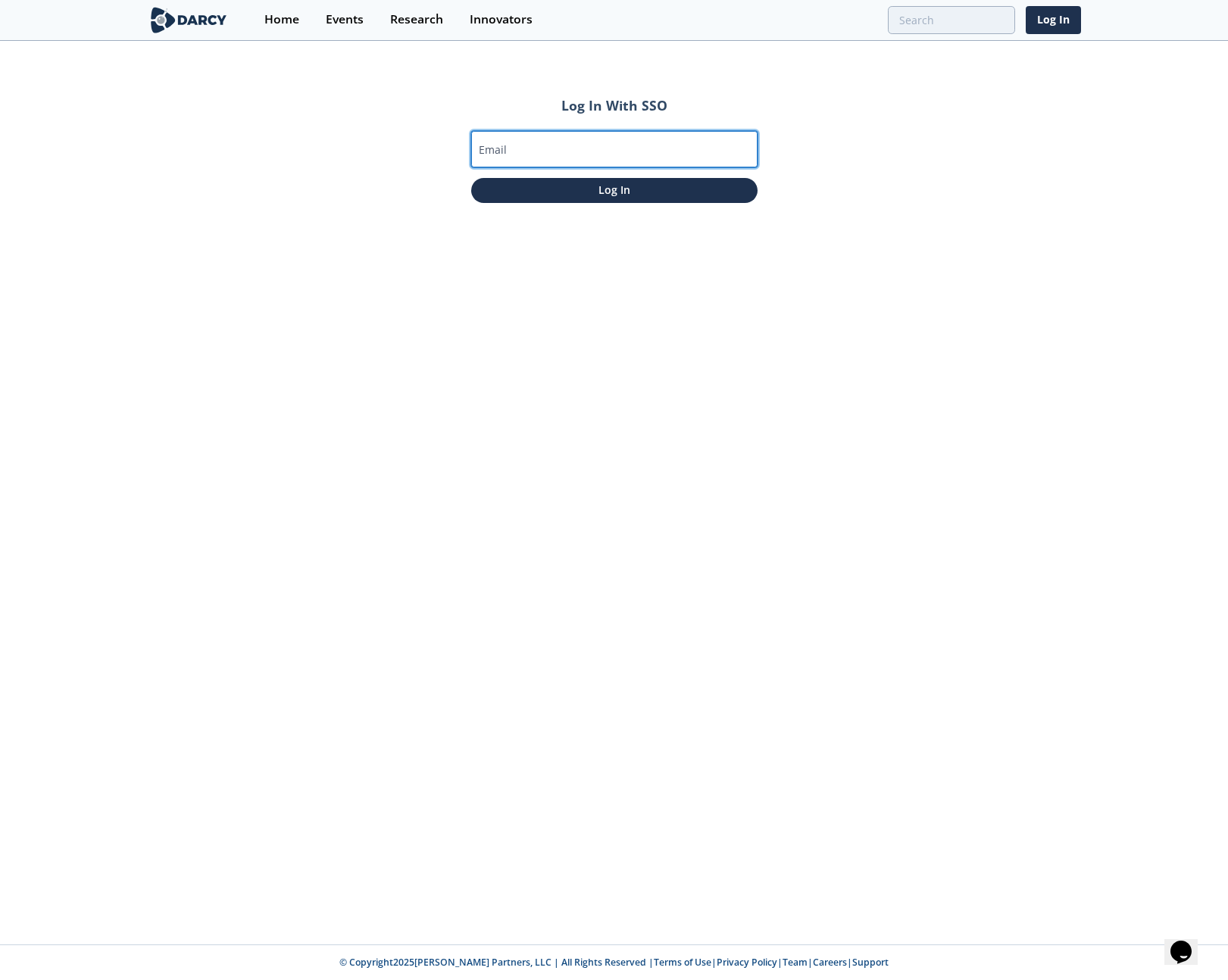
click at [586, 152] on input "Email" at bounding box center [614, 149] width 286 height 36
type input "jordan@darcypartners.com"
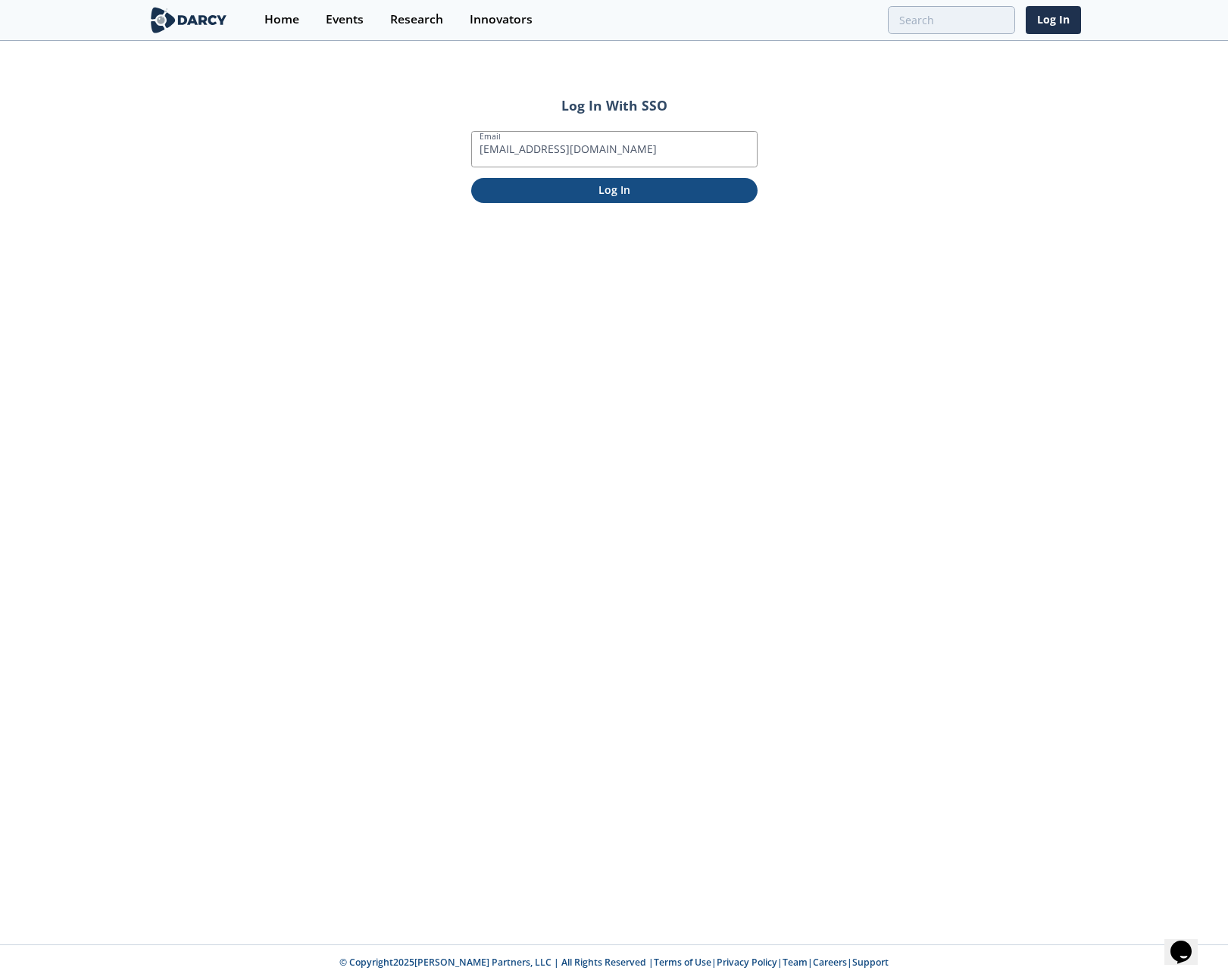
click at [588, 195] on p "Log In" at bounding box center [614, 190] width 265 height 16
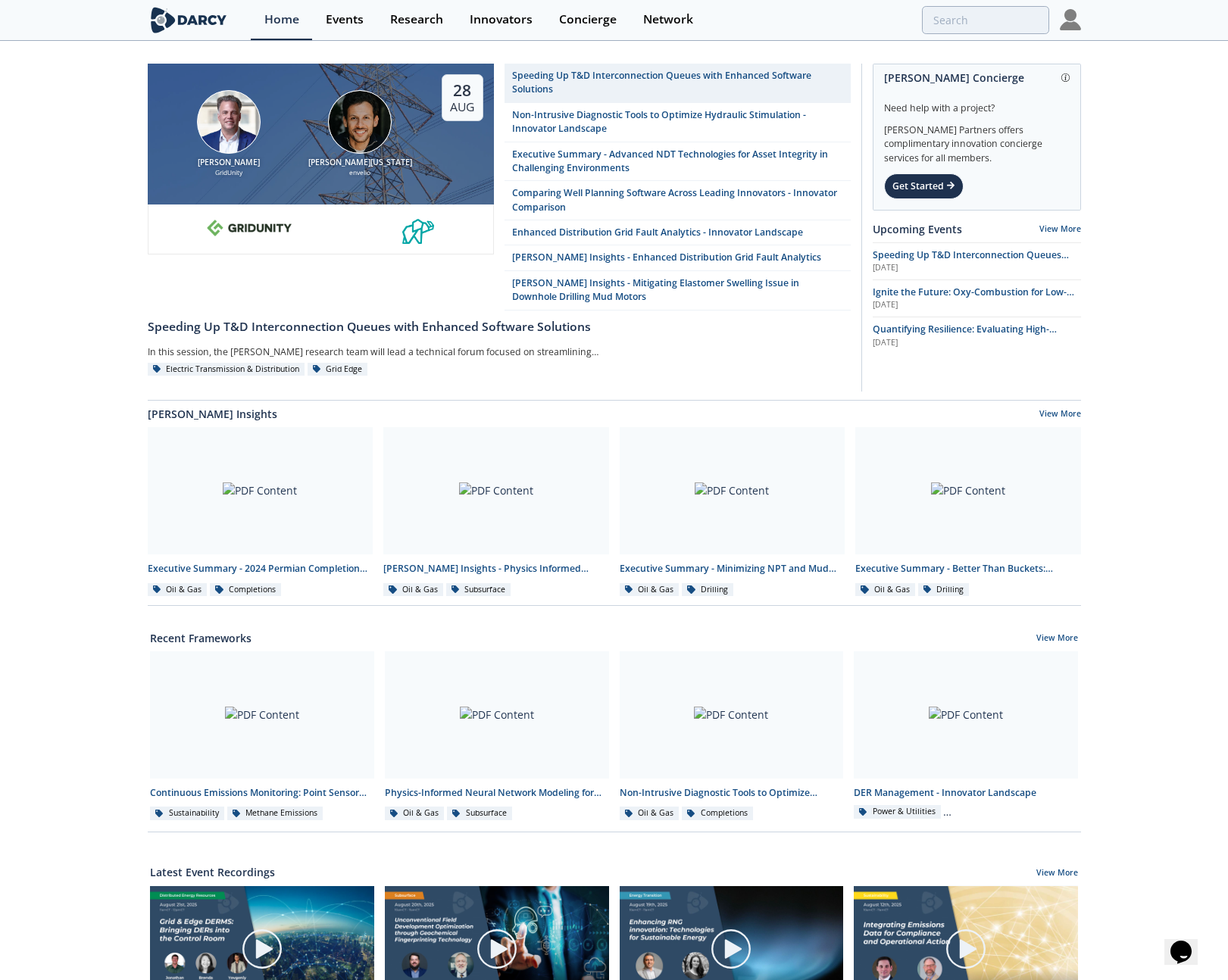
click at [1069, 14] on img at bounding box center [1069, 19] width 21 height 21
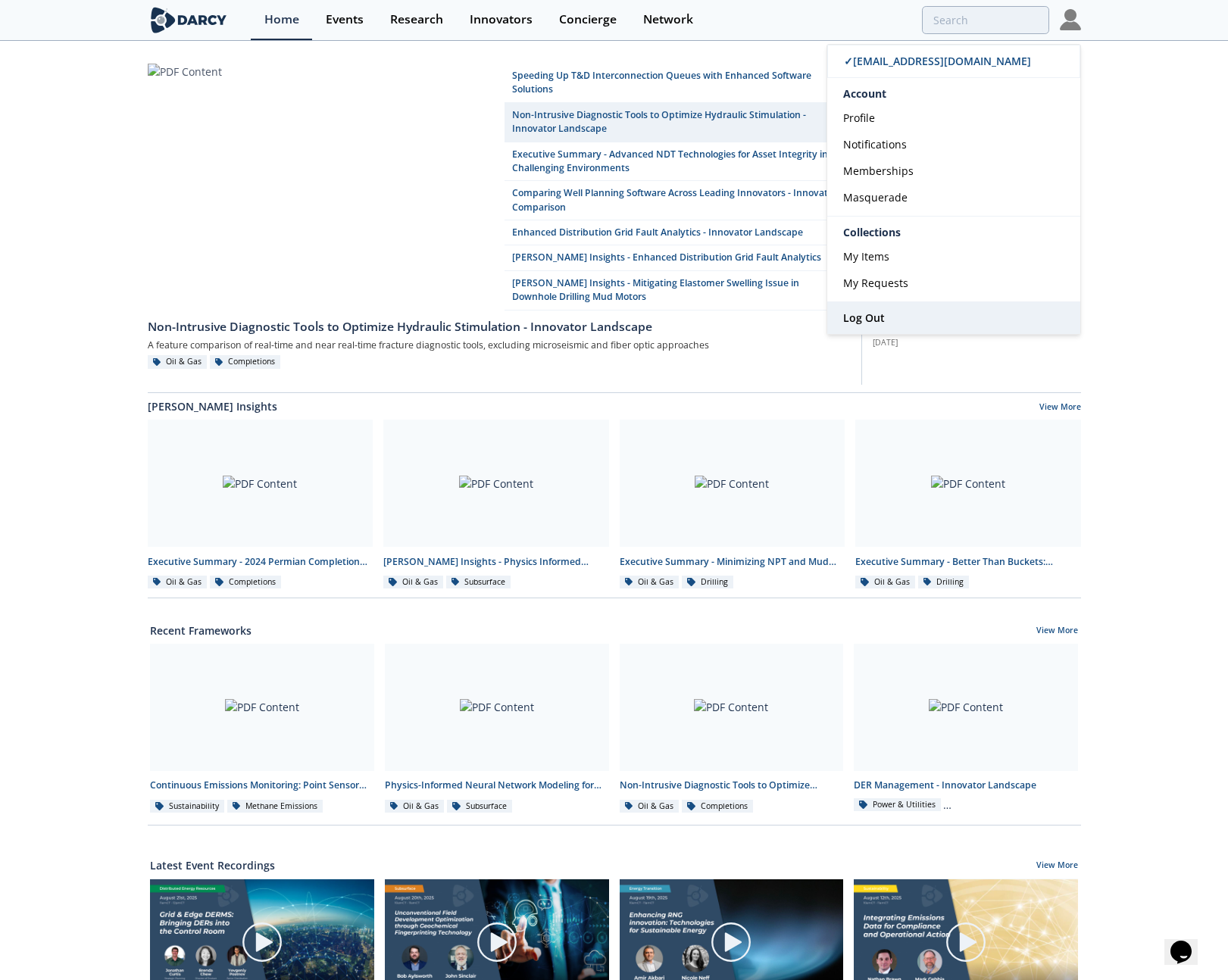
click at [949, 313] on link "Log Out" at bounding box center [953, 318] width 253 height 32
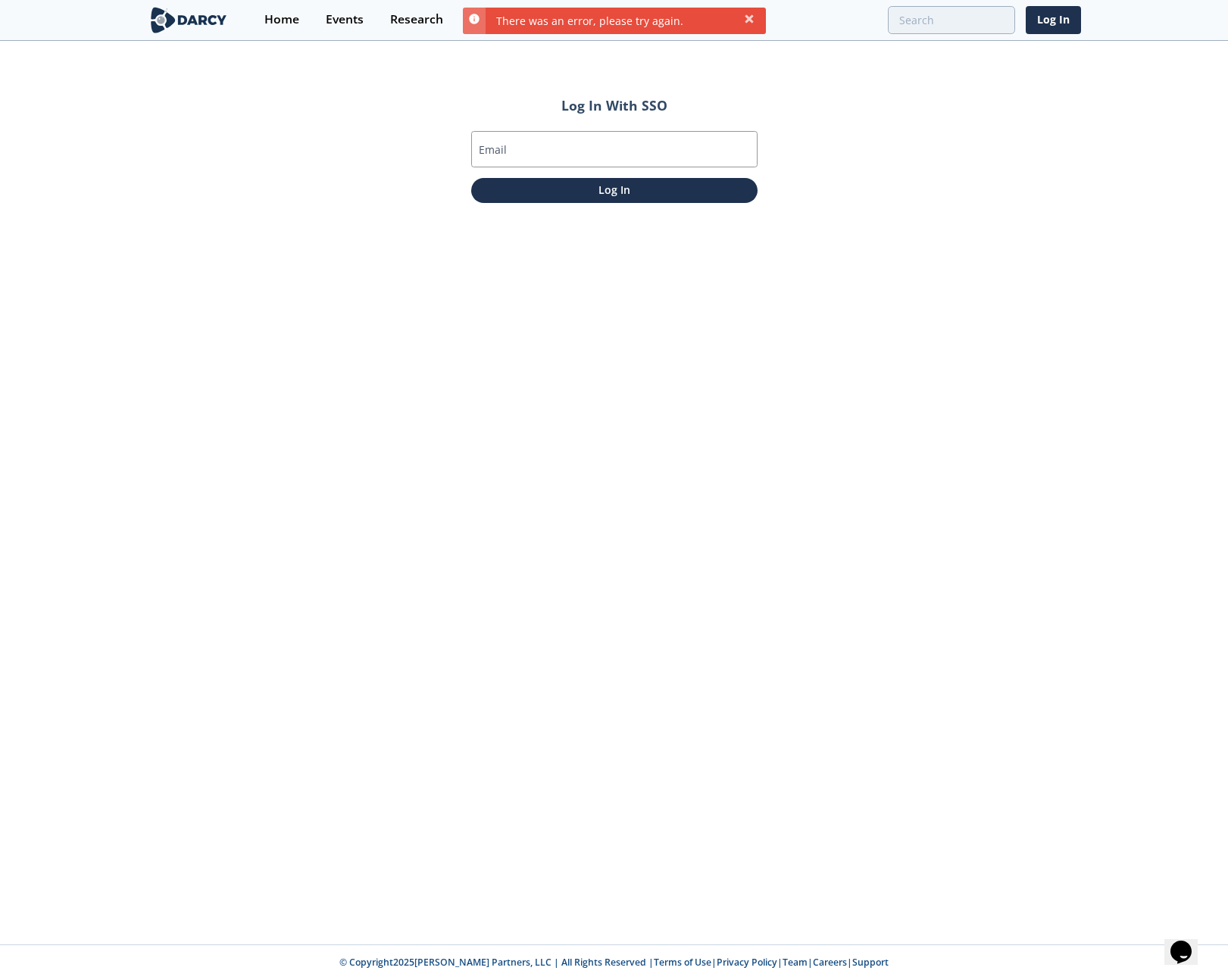
click at [382, 165] on div "Log In With SSO Email Log In" at bounding box center [614, 493] width 1228 height 902
click at [541, 143] on input "Email" at bounding box center [614, 149] width 286 height 36
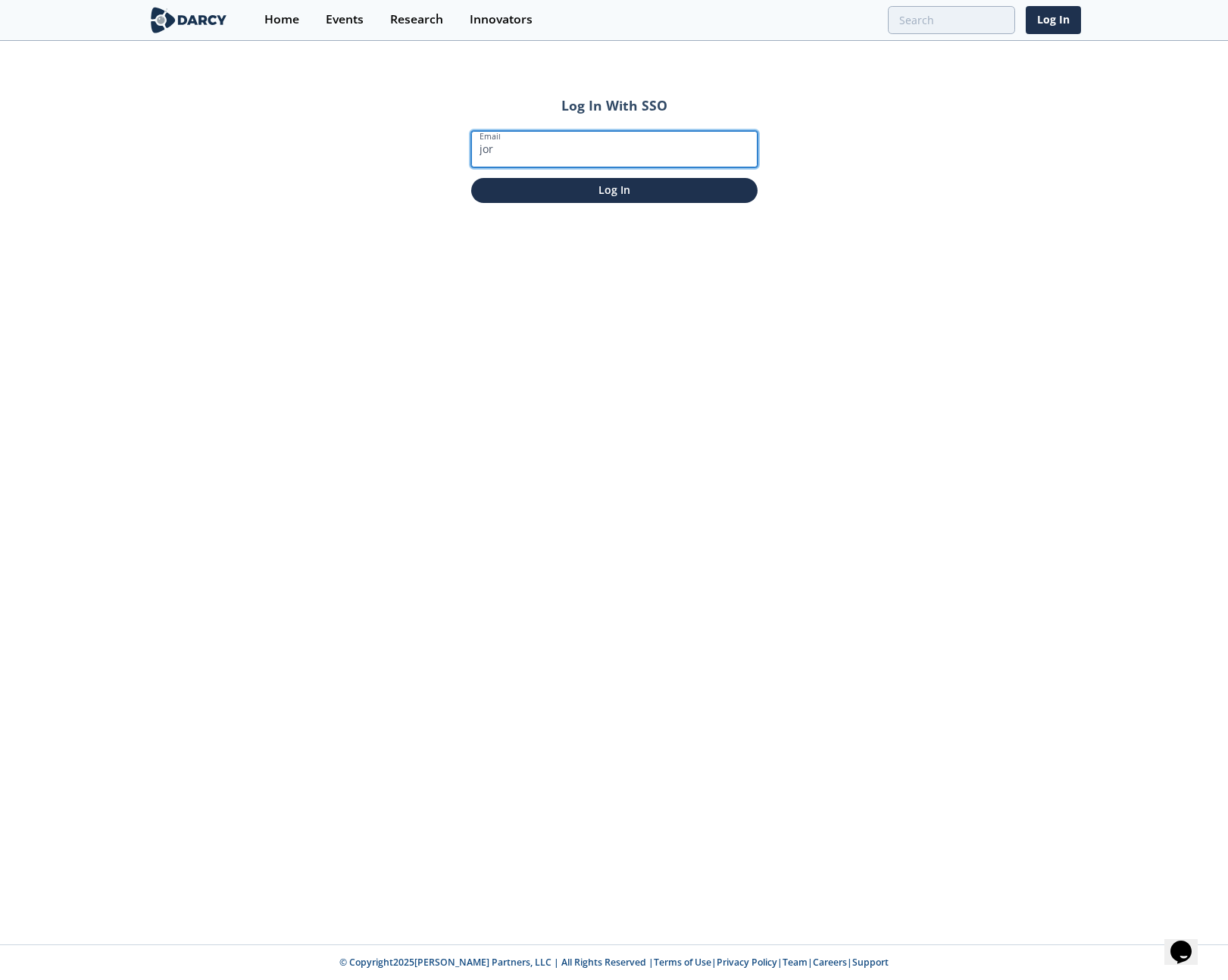
type input "[EMAIL_ADDRESS][DOMAIN_NAME]"
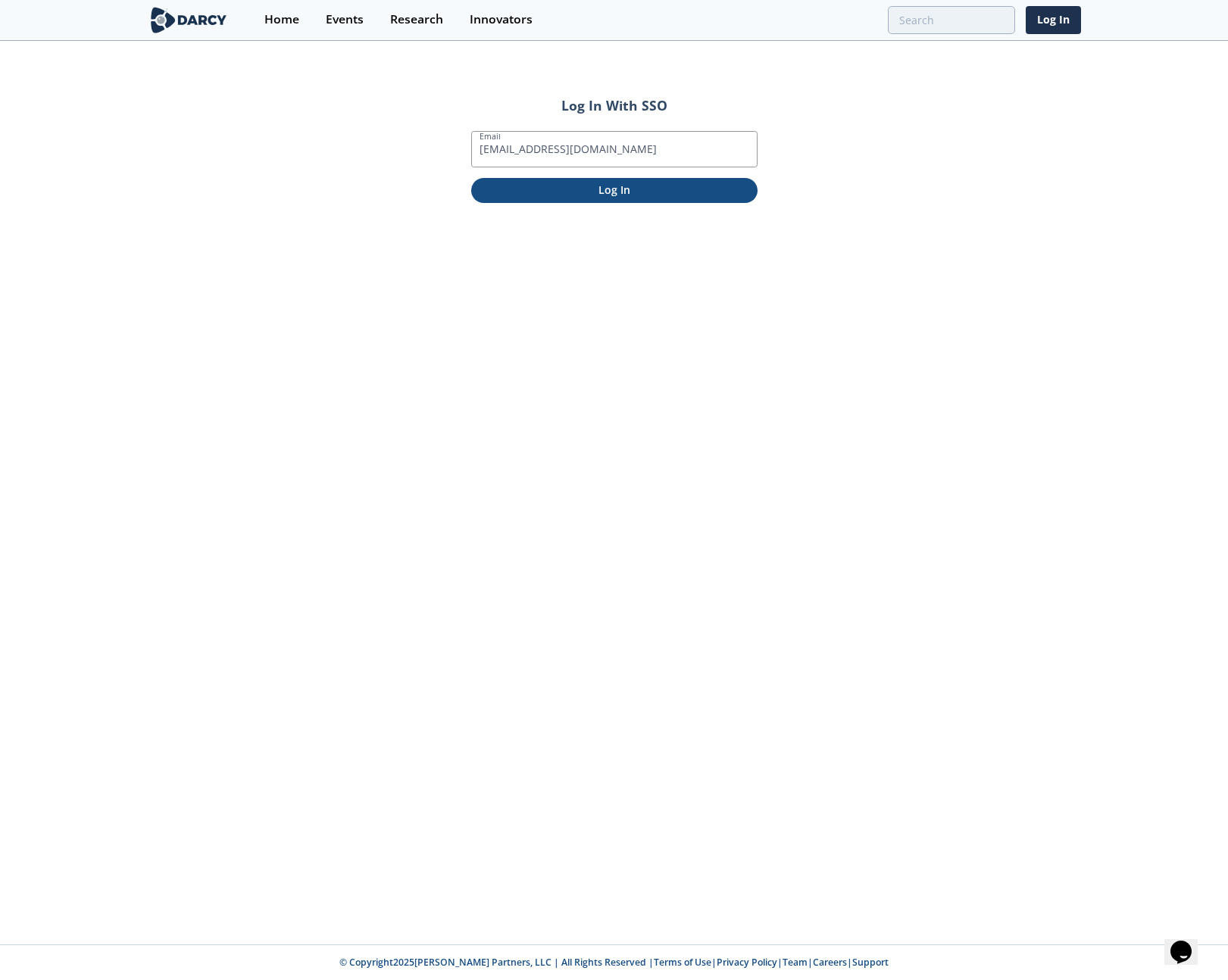
click at [584, 195] on p "Log In" at bounding box center [614, 190] width 265 height 16
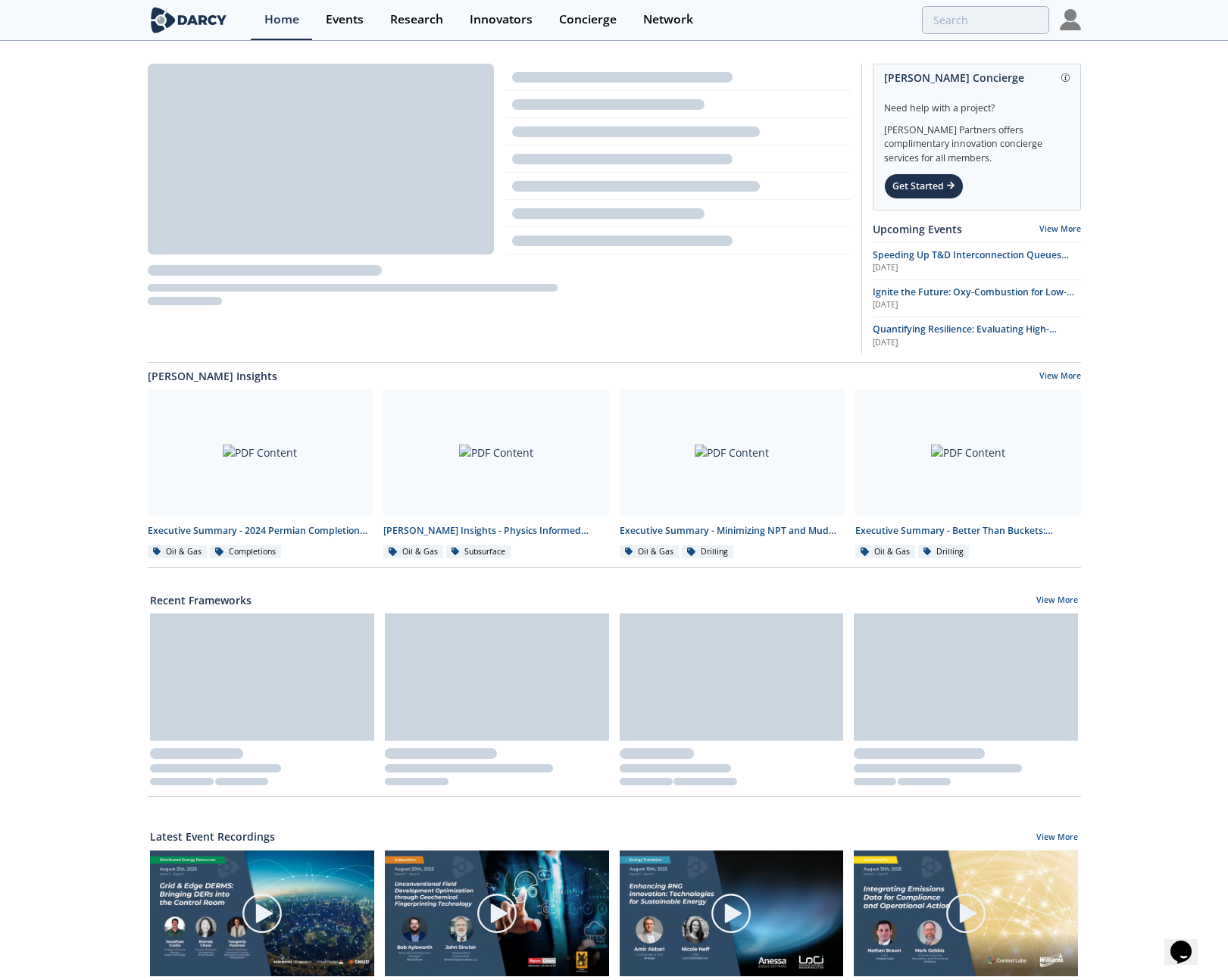
click at [68, 209] on div "Darcy Concierge Need help with a project? Darcy Partners offers complimentary i…" at bounding box center [614, 676] width 1228 height 1268
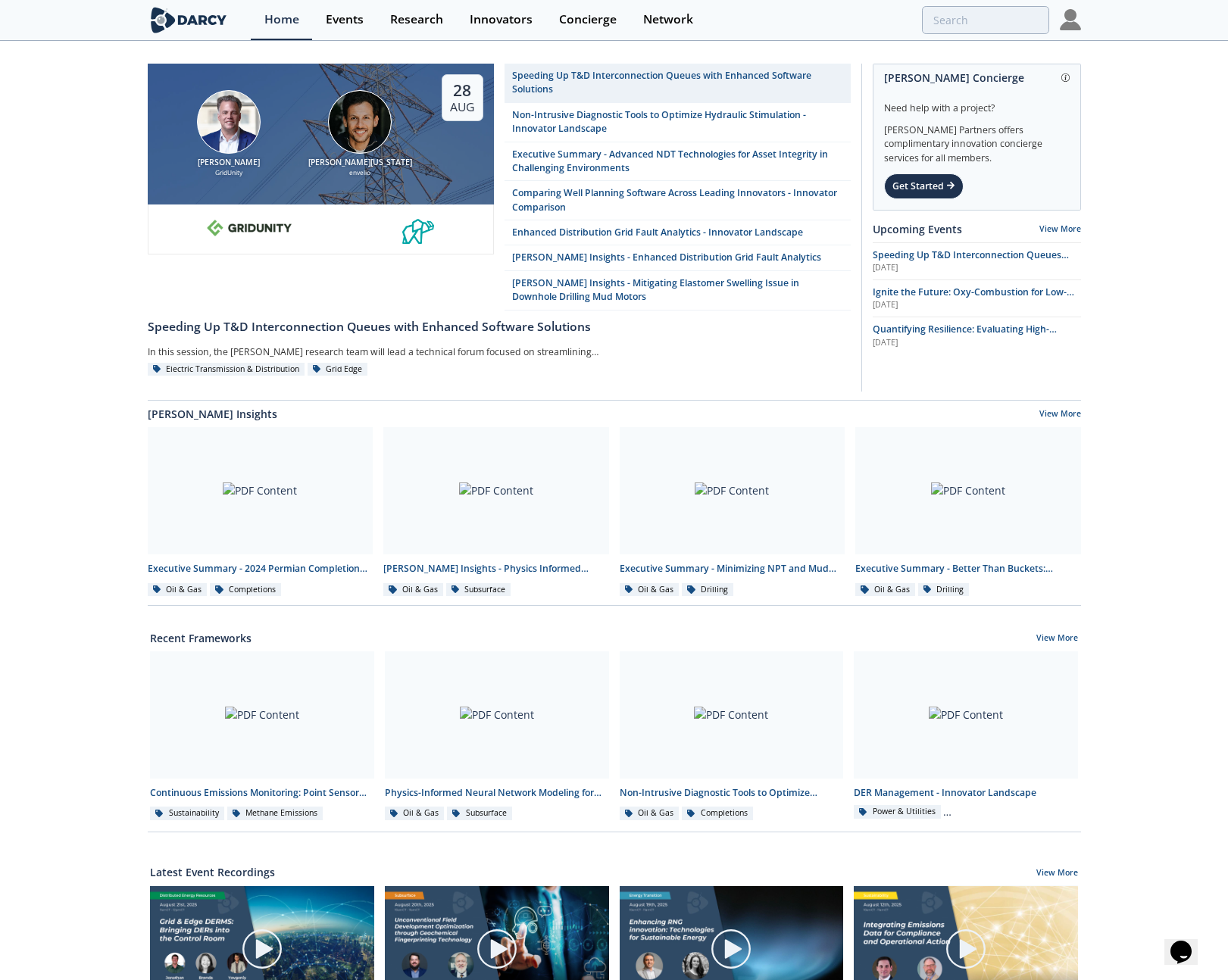
click at [1068, 27] on img at bounding box center [1069, 19] width 21 height 21
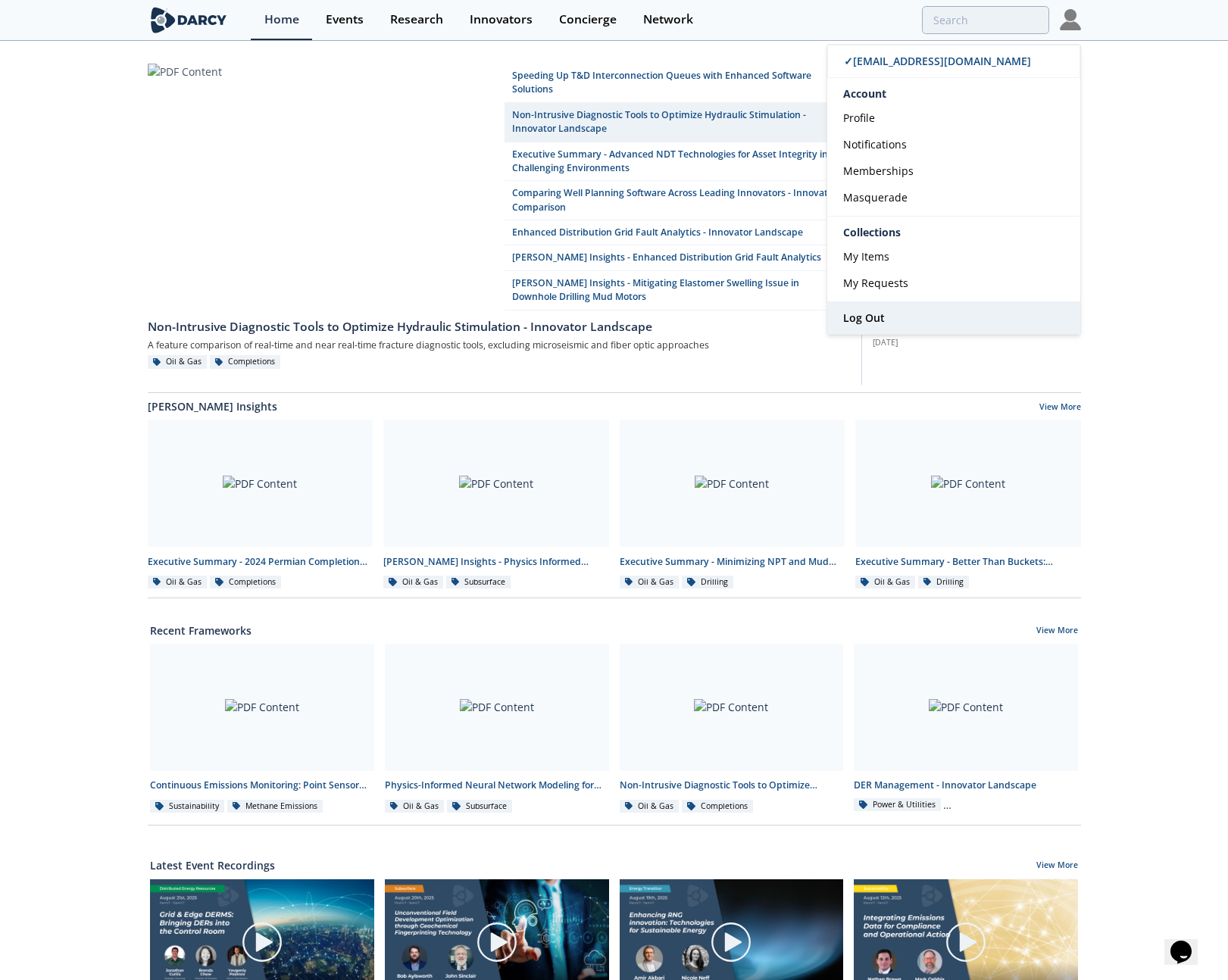
click at [856, 318] on span "Log Out" at bounding box center [864, 317] width 42 height 14
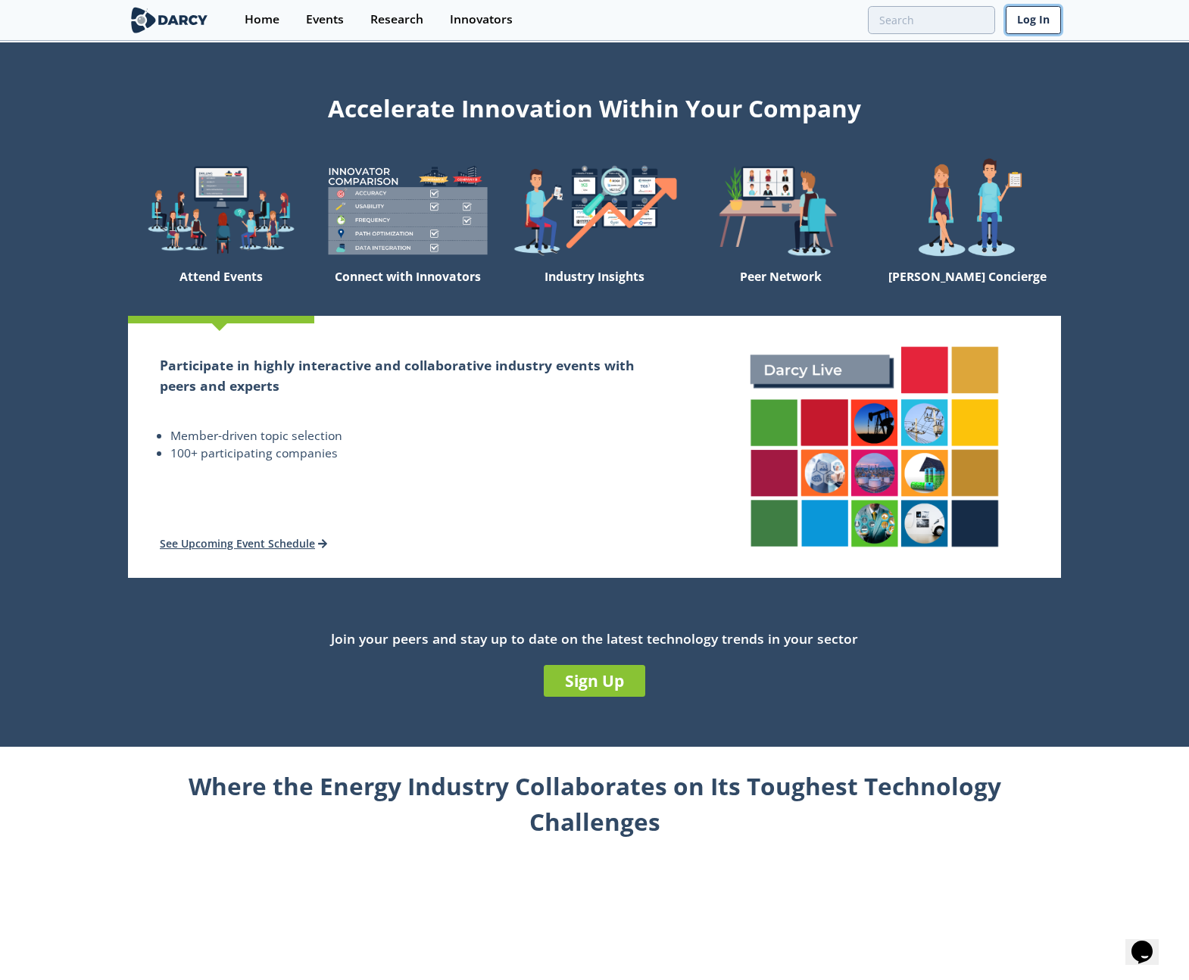
click at [1018, 17] on link "Log In" at bounding box center [1033, 20] width 55 height 28
